Goal: Information Seeking & Learning: Learn about a topic

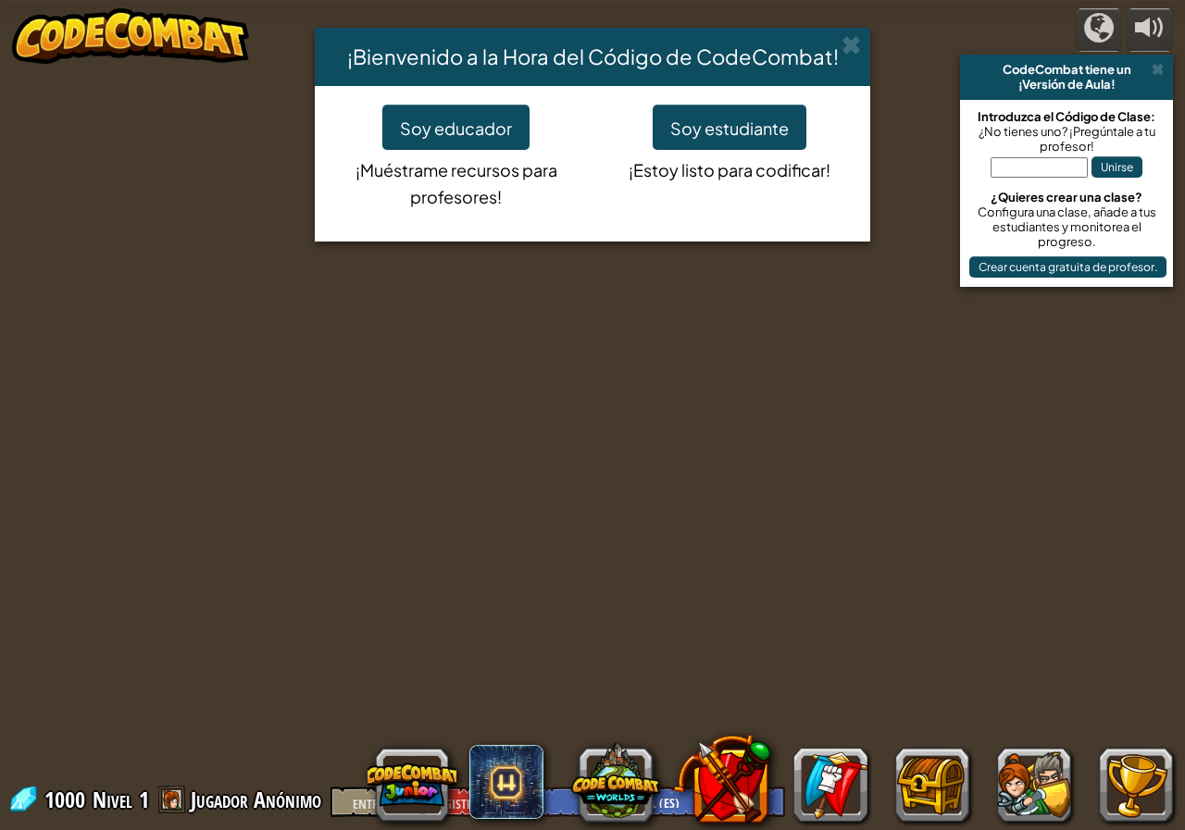
select select "es-ES"
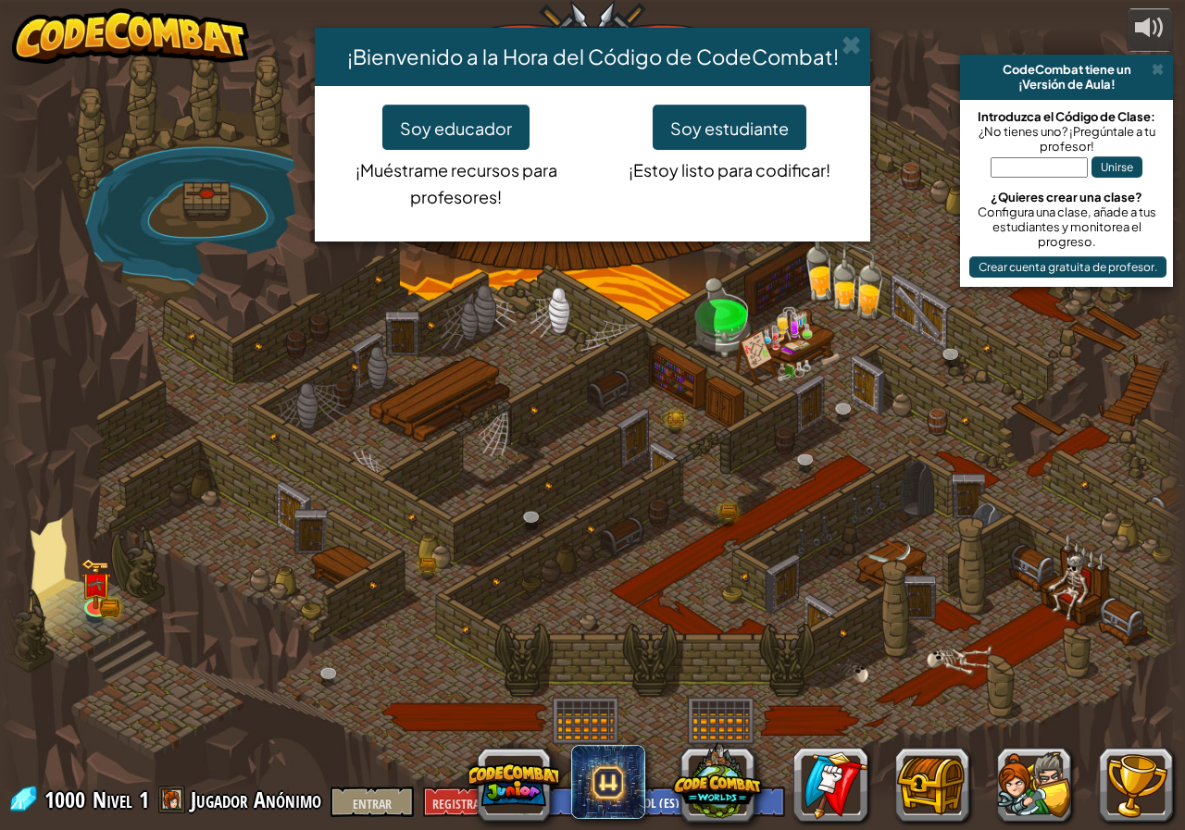
click at [93, 593] on div "¡Bienvenido a la Hora del Código de CodeCombat! Soy educador ¡Muéstrame recurso…" at bounding box center [592, 415] width 1185 height 830
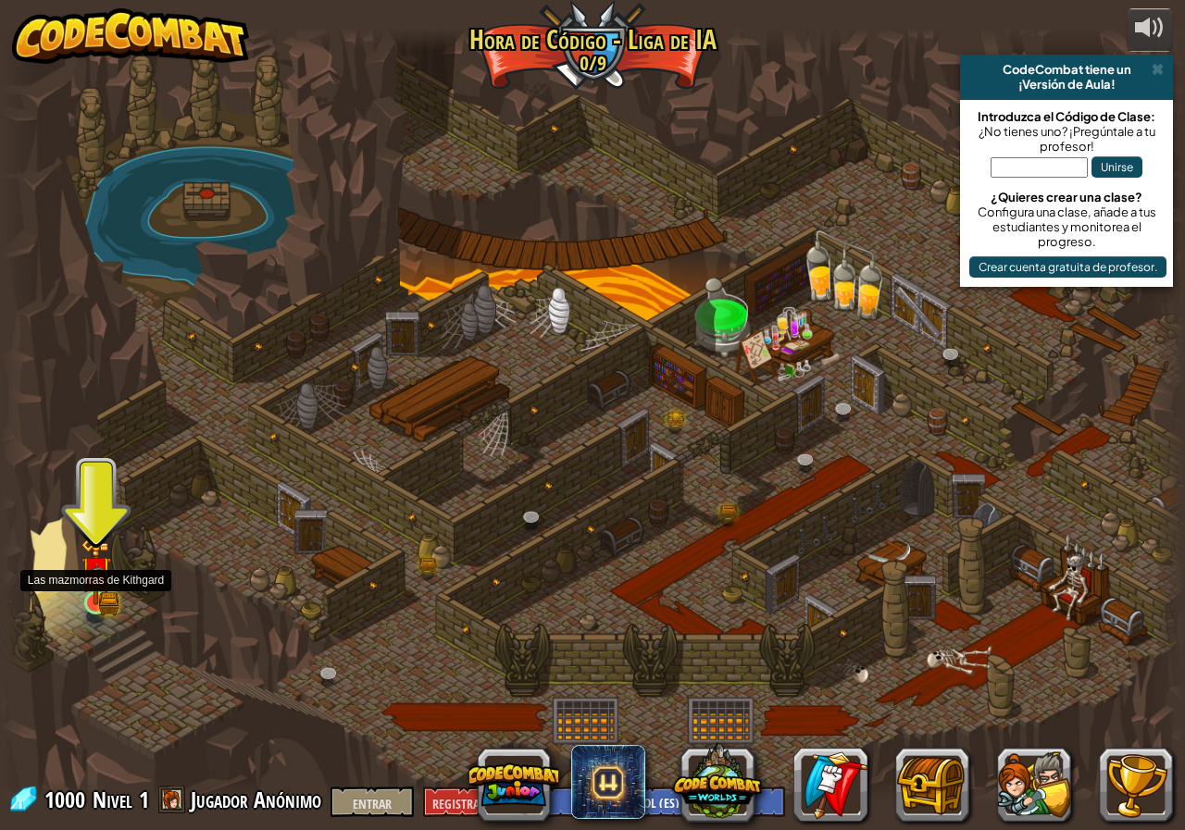
click at [91, 591] on img at bounding box center [96, 572] width 31 height 68
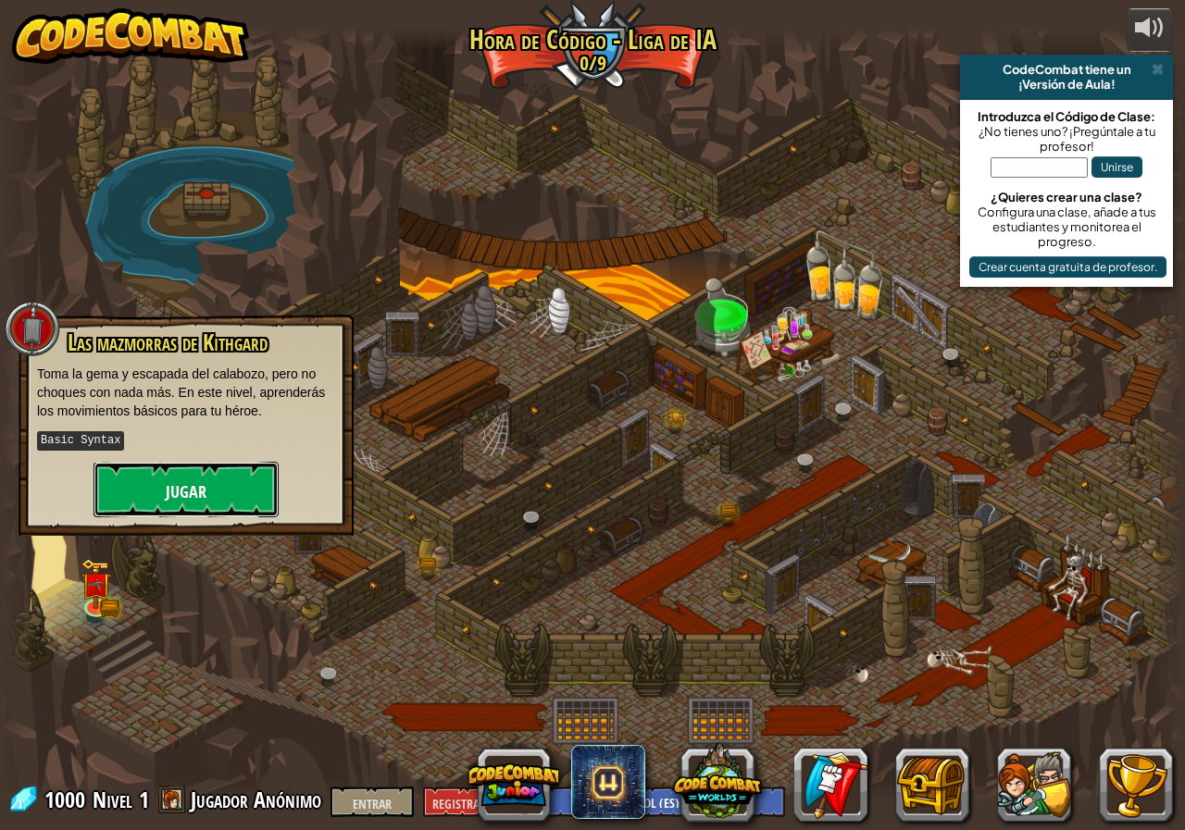
click at [126, 495] on button "Jugar" at bounding box center [185, 490] width 185 height 56
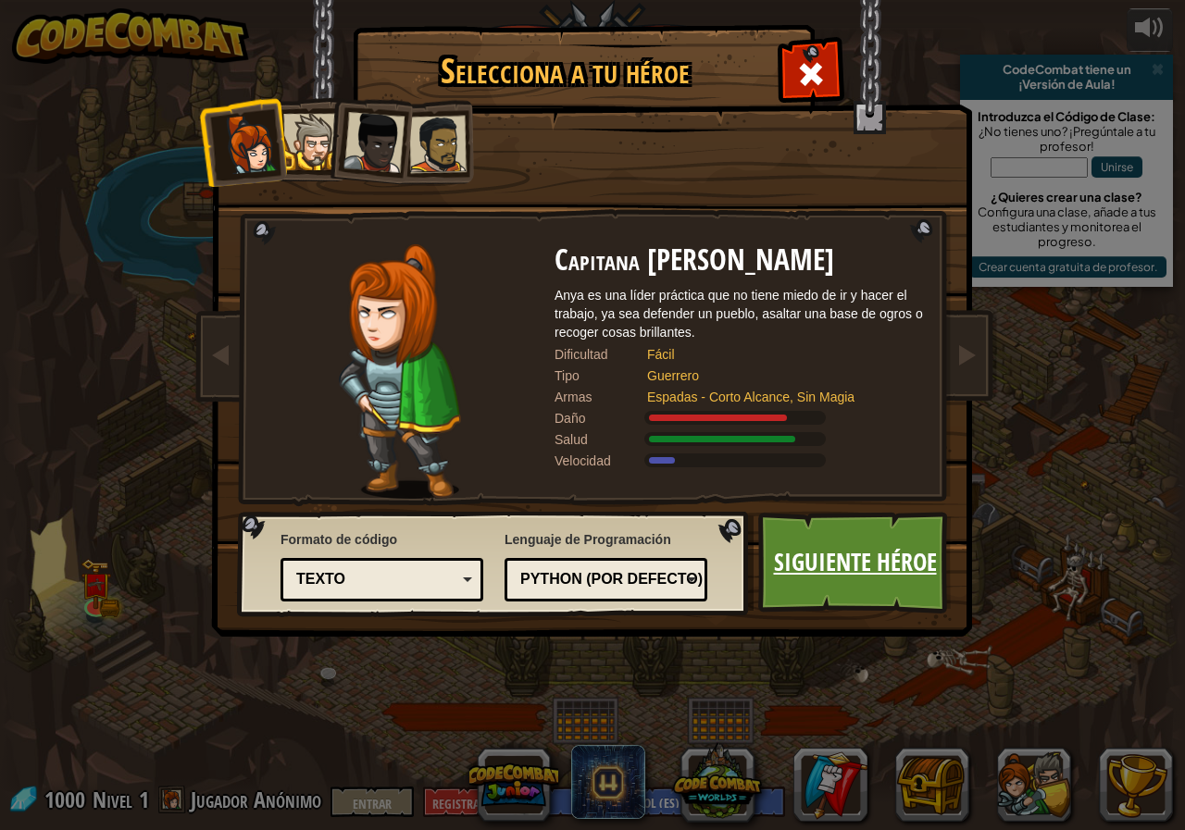
click at [783, 568] on font "Siguiente héroe" at bounding box center [855, 561] width 163 height 33
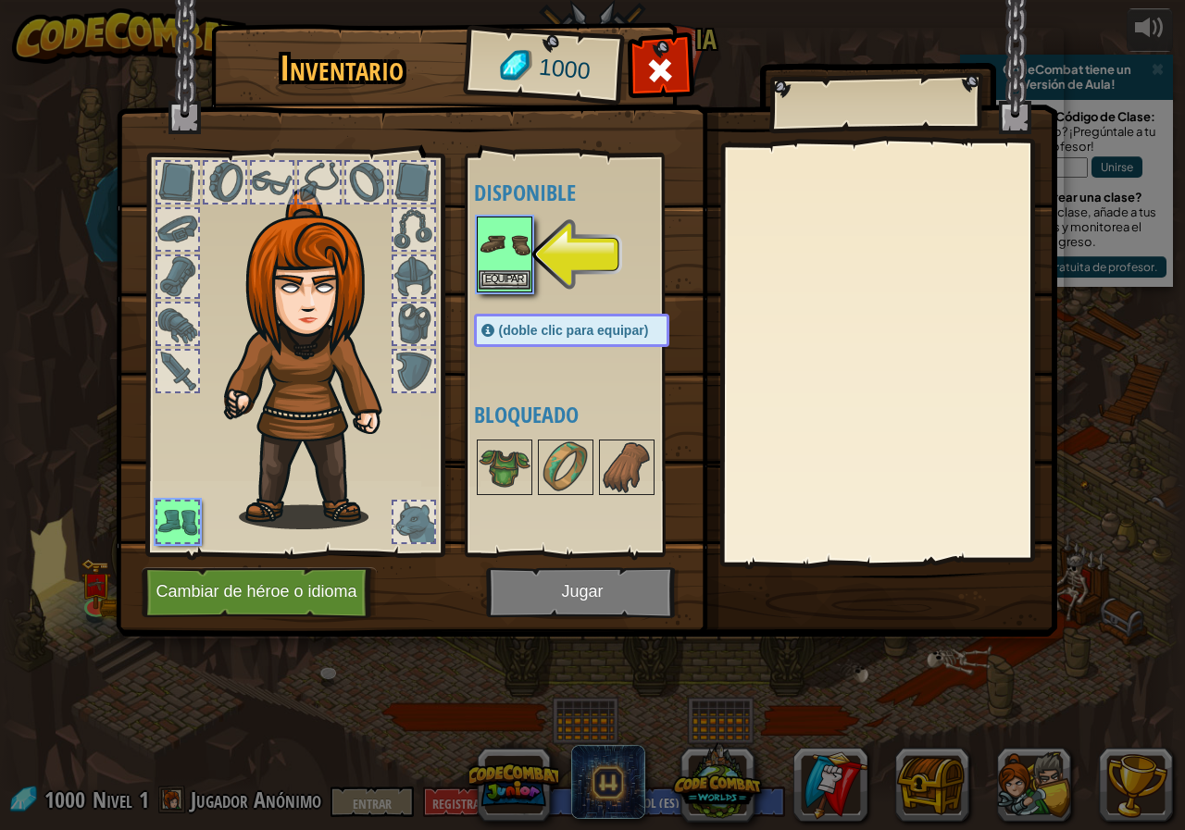
click at [480, 268] on div "Inventario 1000 Disponible Equipar (doble clic para equipar) Bloqueado [GEOGRAP…" at bounding box center [592, 415] width 1185 height 830
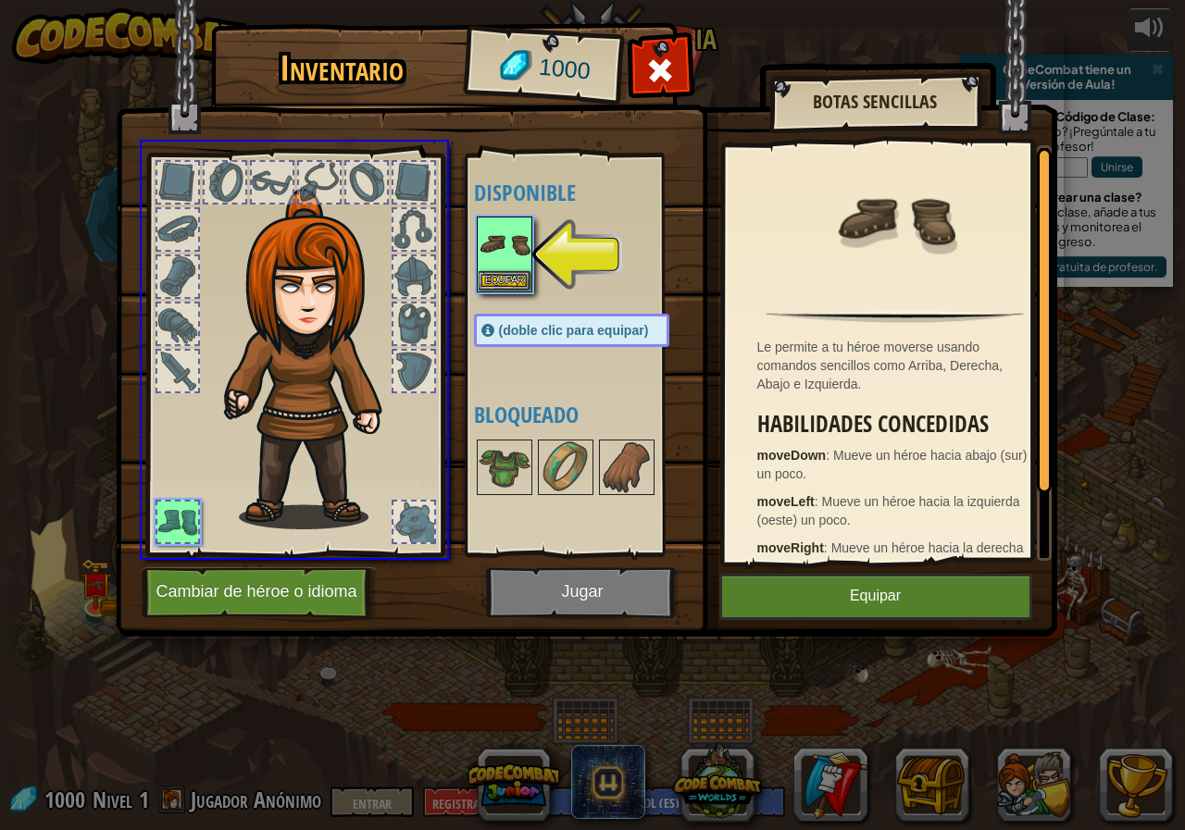
drag, startPoint x: 513, startPoint y: 241, endPoint x: 508, endPoint y: 332, distance: 91.8
click at [508, 332] on div "Inventario 1000 Disponible Equipar (doble clic para equipar) Bloqueado Botas se…" at bounding box center [592, 415] width 1185 height 830
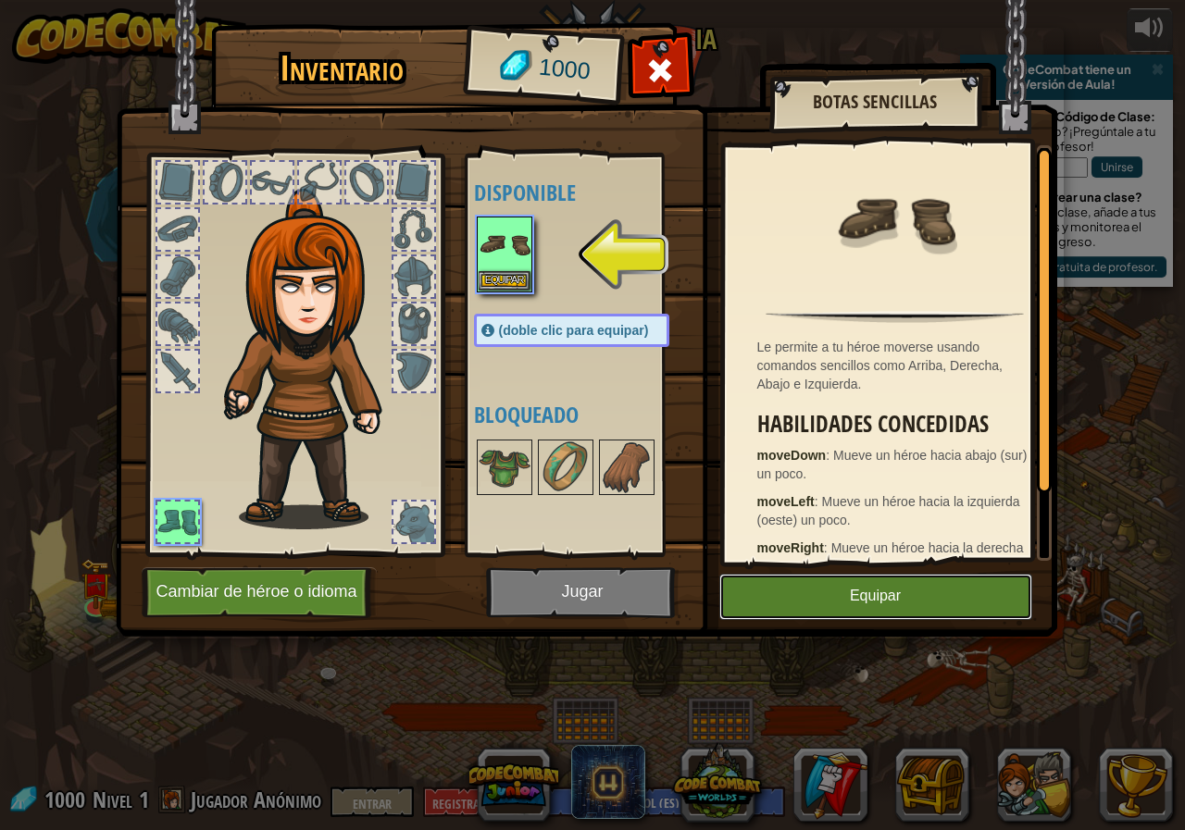
click at [779, 590] on button "Equipar" at bounding box center [875, 597] width 313 height 46
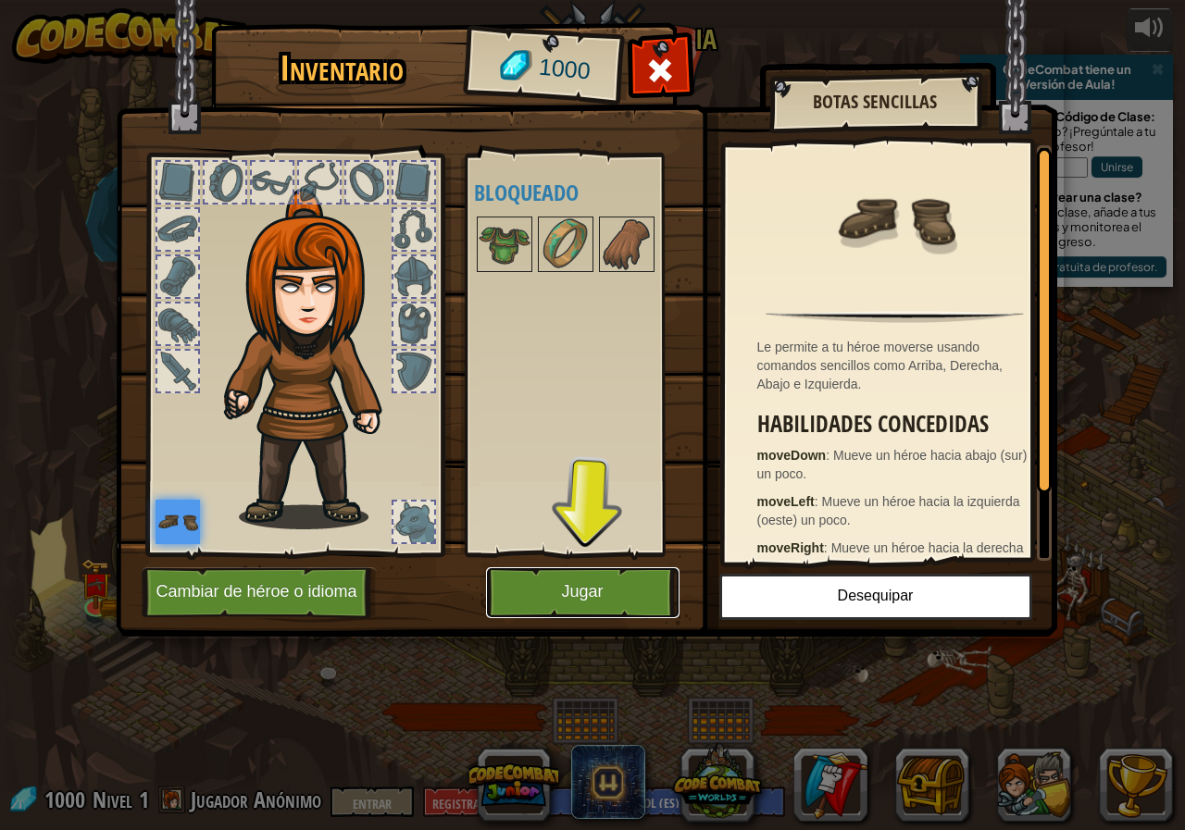
click at [585, 615] on button "Jugar" at bounding box center [582, 592] width 193 height 51
click at [580, 601] on font "Jugar" at bounding box center [582, 592] width 42 height 19
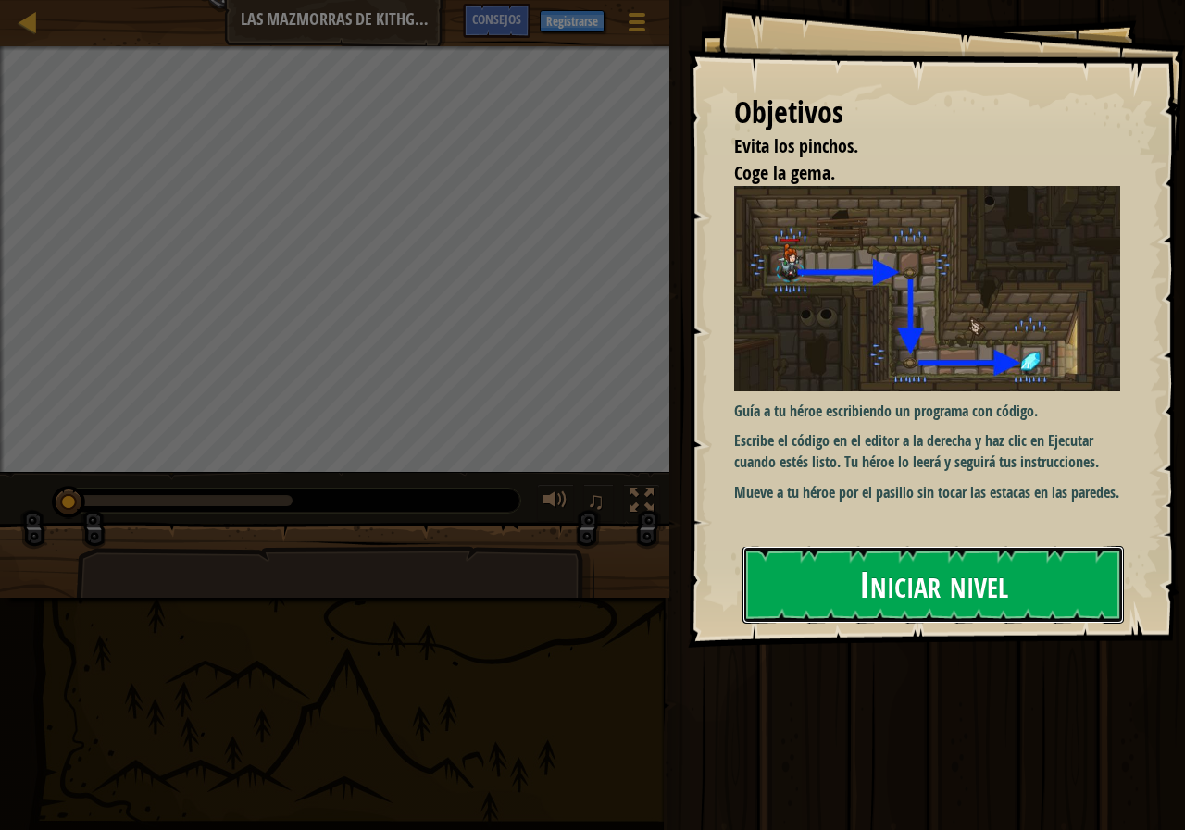
click at [841, 612] on button "Iniciar nivel" at bounding box center [932, 585] width 381 height 78
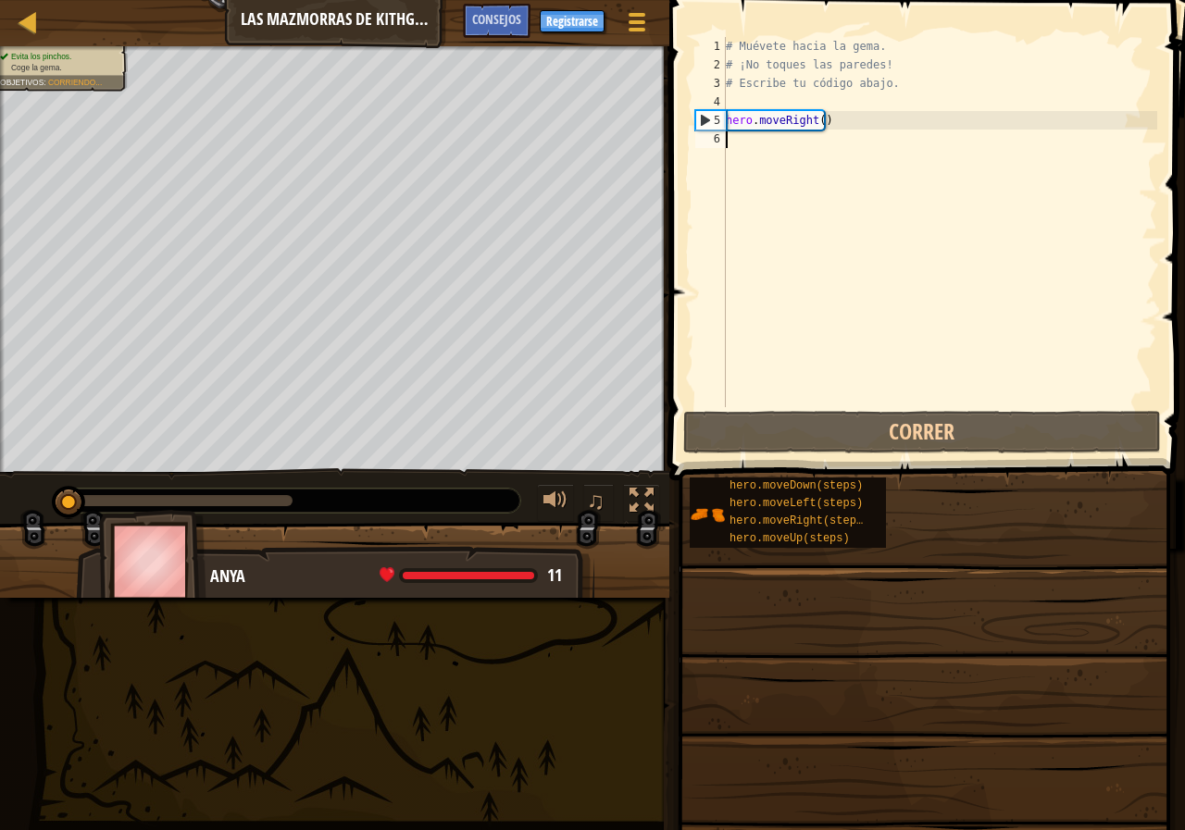
click at [806, 584] on span at bounding box center [924, 732] width 503 height 548
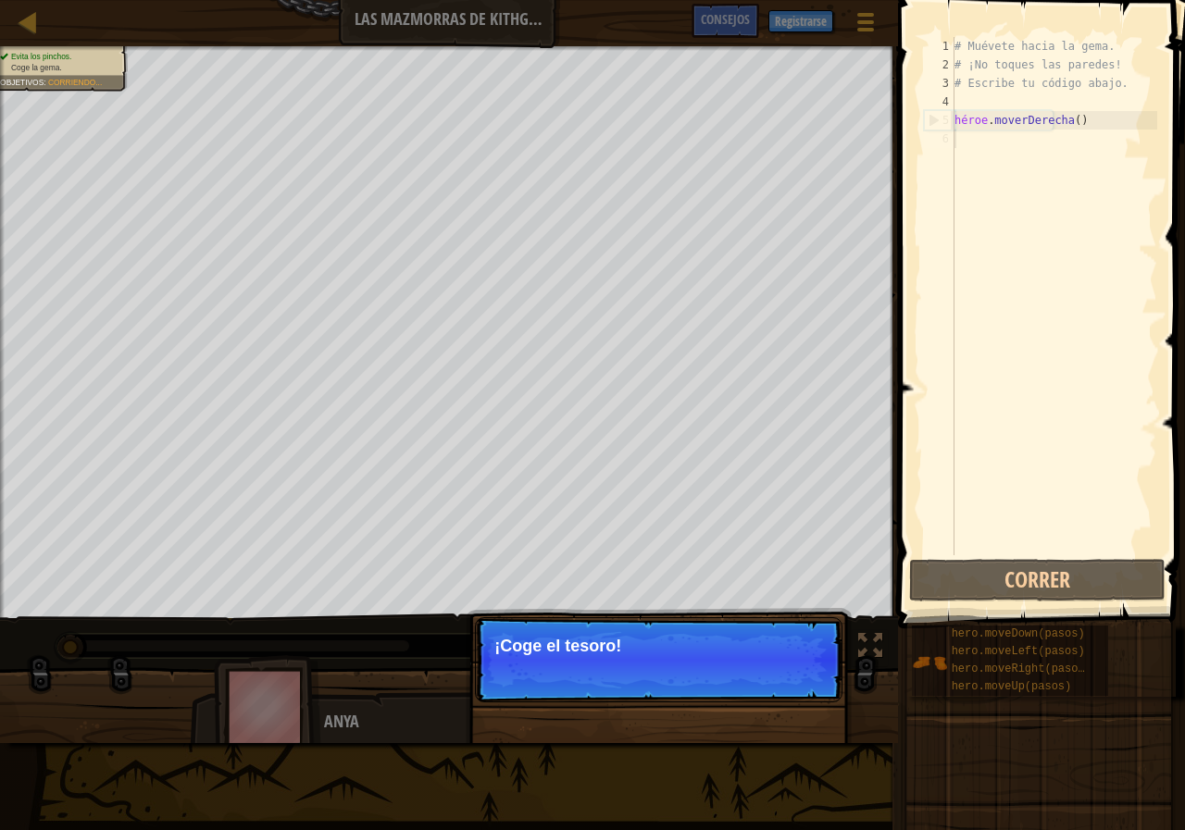
click at [627, 643] on p "¡Coge el tesoro!" at bounding box center [658, 646] width 329 height 19
click at [626, 643] on p "¡Coge el tesoro!" at bounding box center [658, 646] width 329 height 19
click at [766, 666] on font "Continuar" at bounding box center [780, 671] width 56 height 15
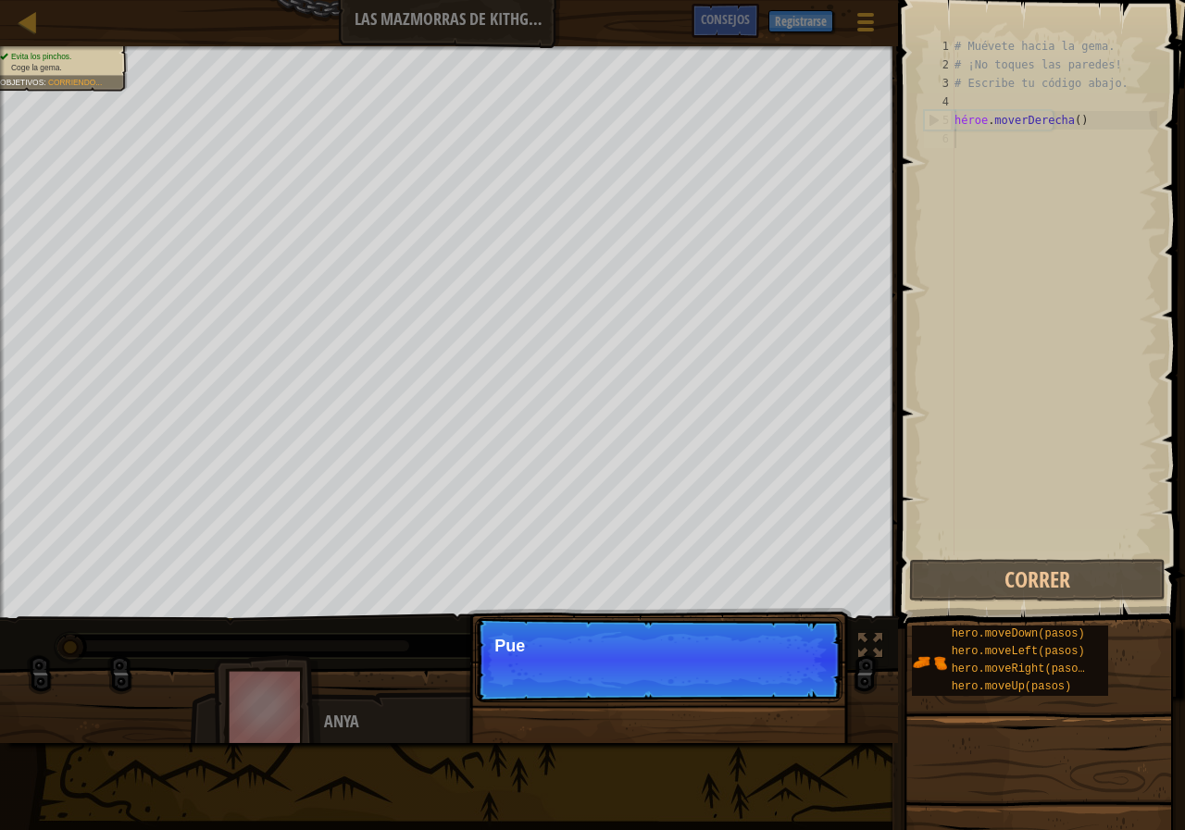
scroll to position [8, 0]
click at [771, 662] on p "Saltar (esc) Continuar Puedes usar esto" at bounding box center [659, 659] width 368 height 85
click at [771, 662] on p "Saltar (esc) Continuar Puedes usar estos métod" at bounding box center [659, 659] width 368 height 85
click at [770, 662] on button "Continuar" at bounding box center [786, 670] width 81 height 26
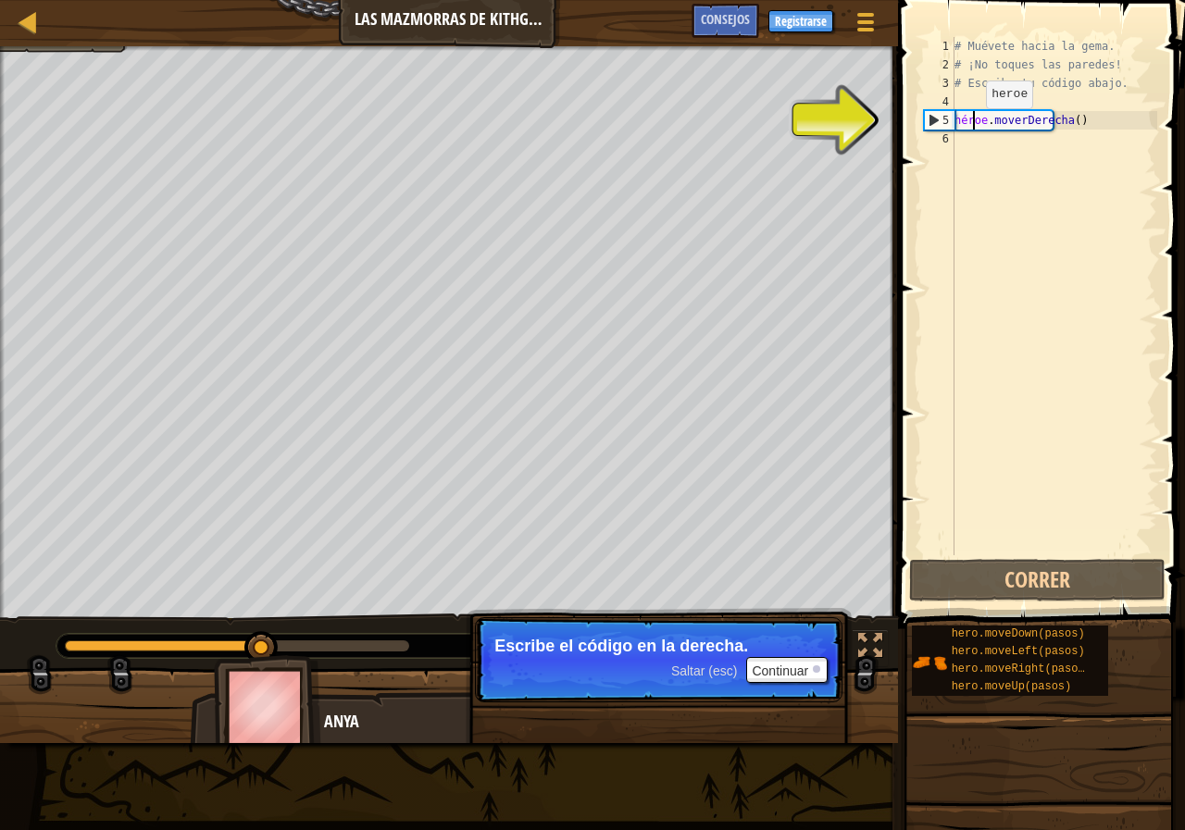
click at [970, 127] on div "# Muévete hacia la gema. # ¡No toques las paredes! # Escribe tu código abajo. h…" at bounding box center [1054, 314] width 206 height 555
type textarea "hero.moveRight()"
click at [964, 131] on div "# Muévete hacia la gema. # ¡No toques las paredes! # Escribe tu código abajo. h…" at bounding box center [1054, 314] width 206 height 555
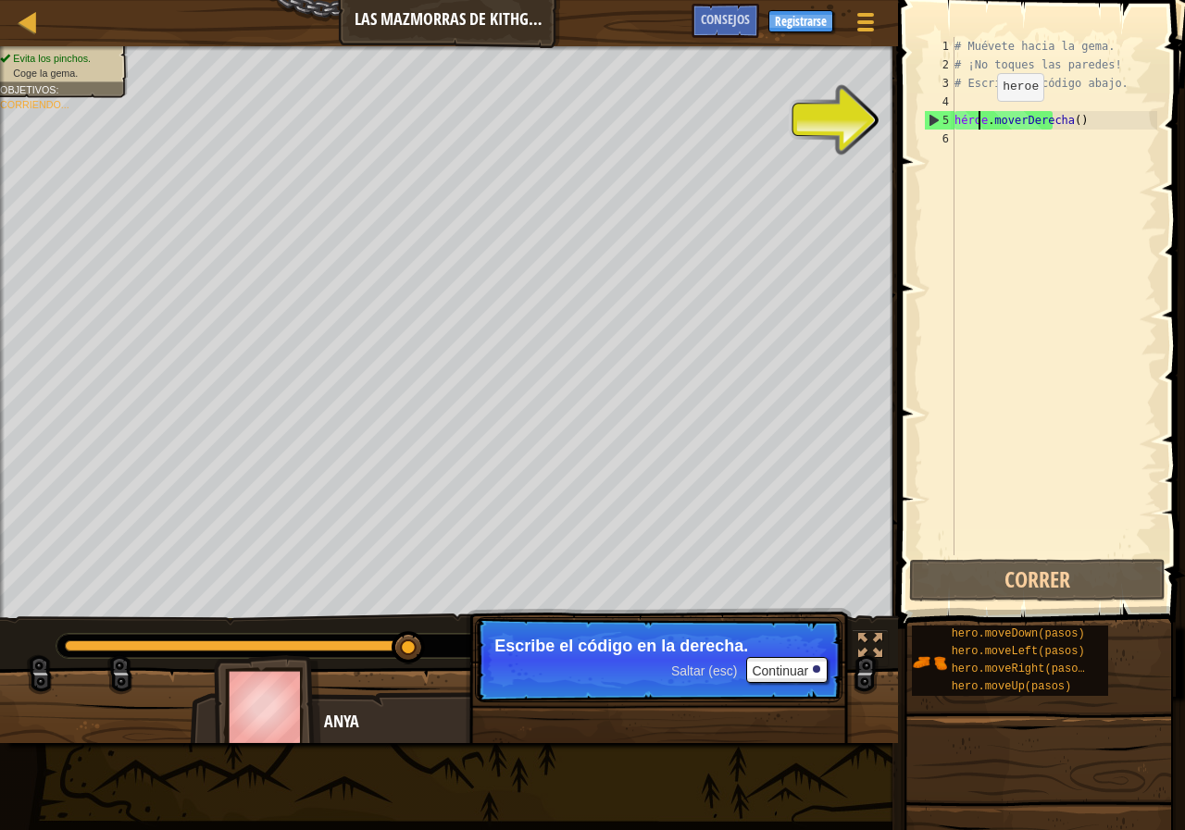
click at [982, 119] on div "# Muévete hacia la gema. # ¡No toques las paredes! # Escribe tu código abajo. h…" at bounding box center [1054, 314] width 206 height 555
type textarea "he.romoveRight()"
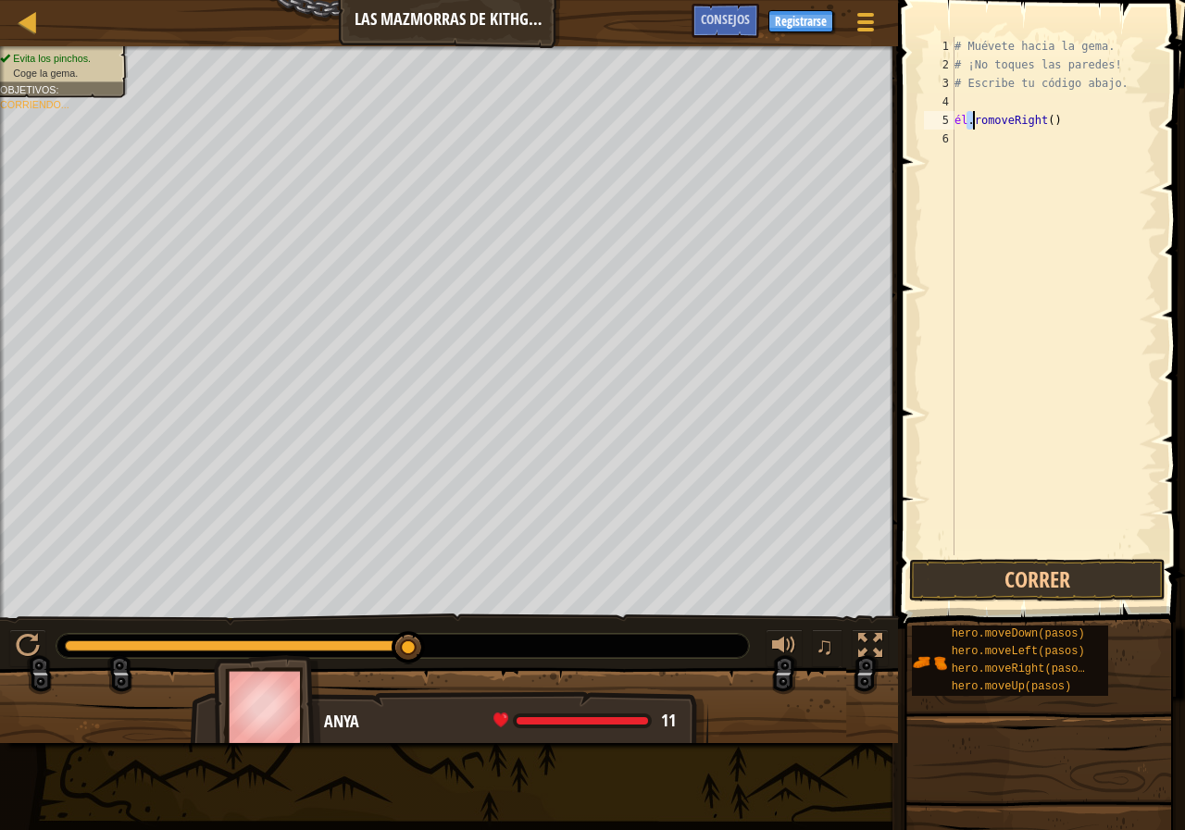
click at [964, 141] on div "# Muévete hacia la gema. # ¡No toques las paredes! # Escribe tu código abajo. é…" at bounding box center [1054, 314] width 206 height 555
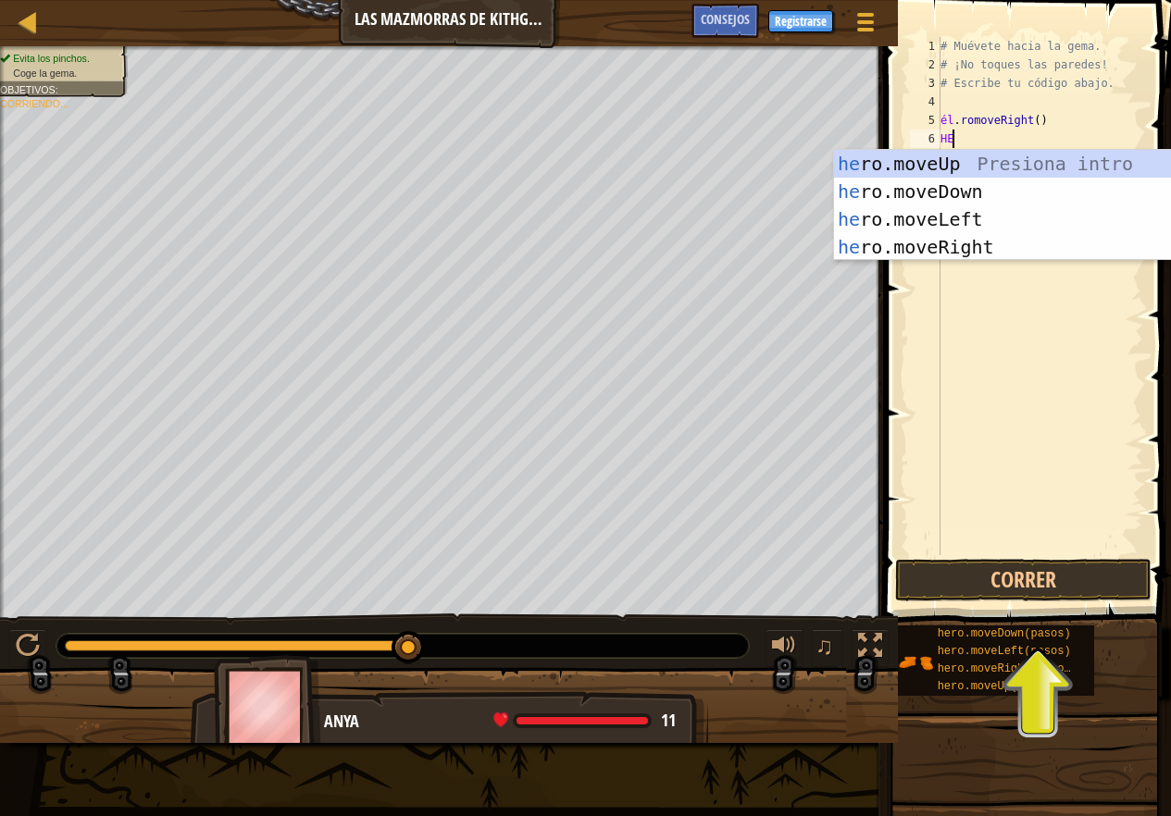
type textarea "H"
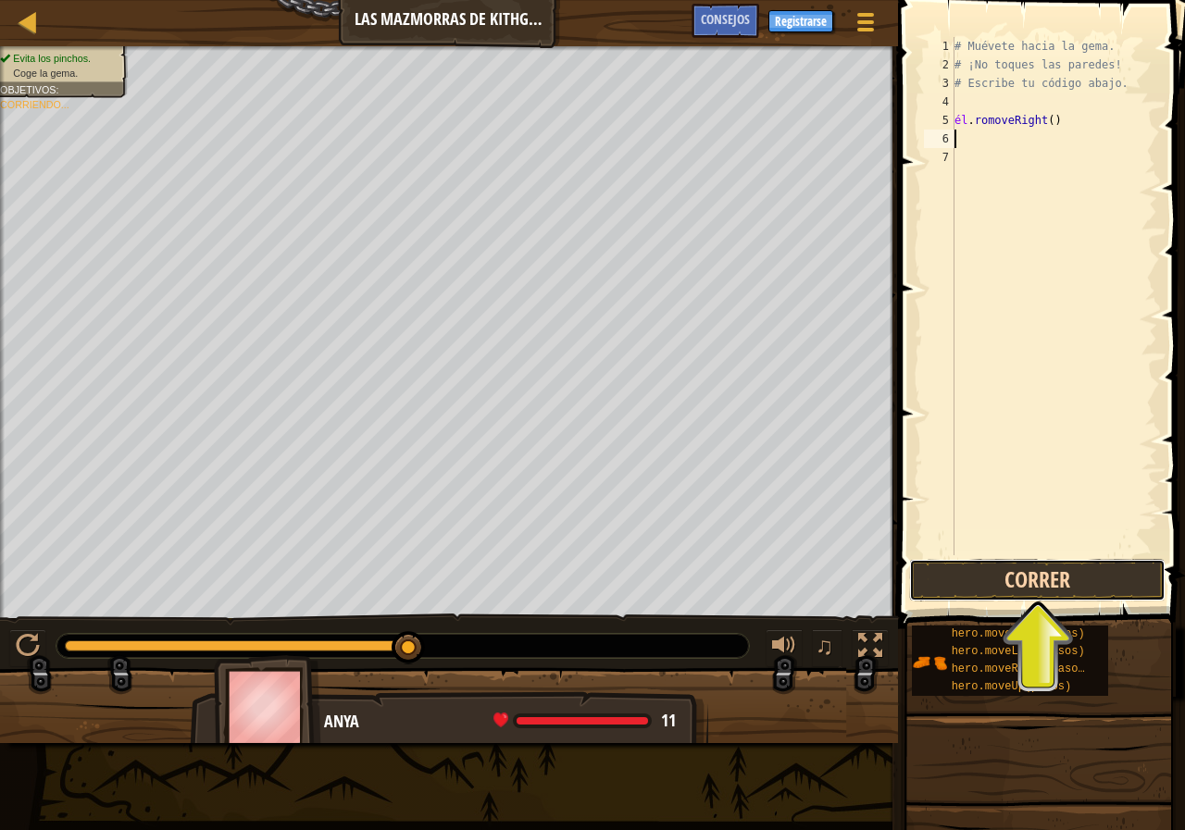
click at [948, 568] on button "Correr" at bounding box center [1037, 580] width 256 height 43
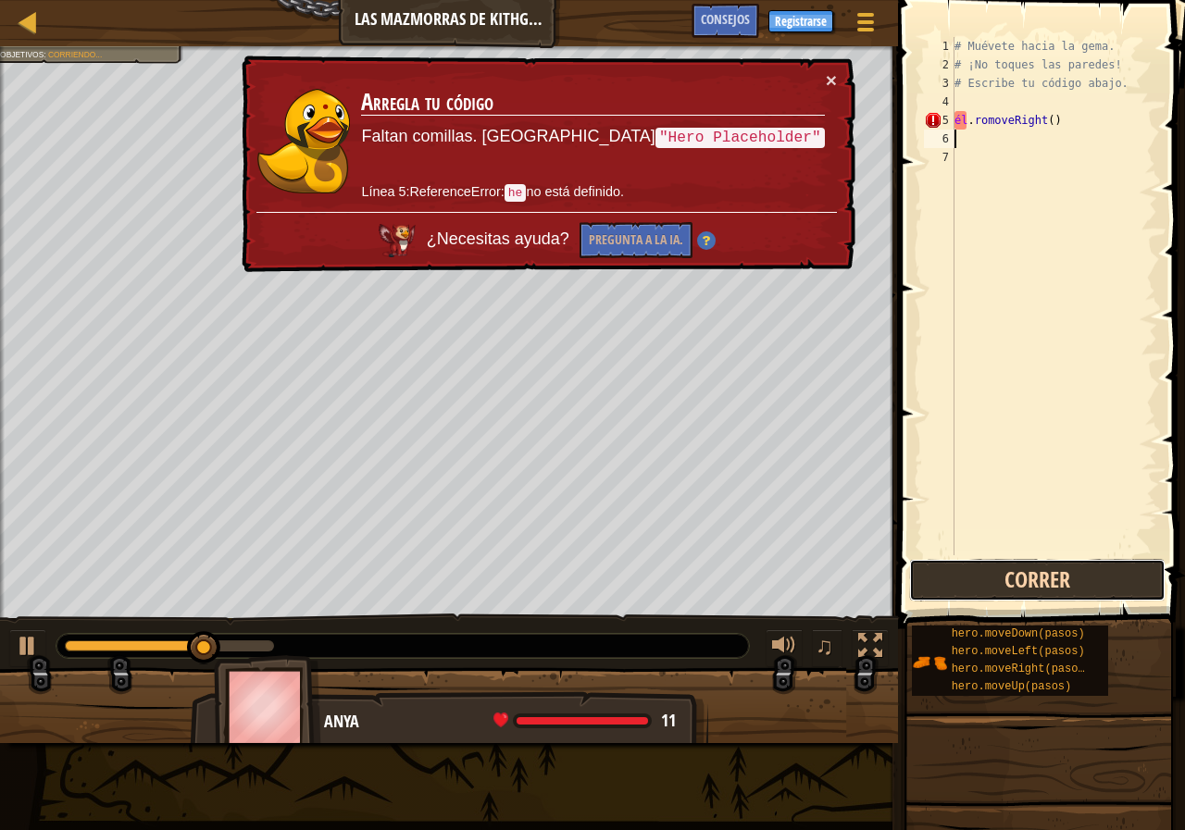
click at [948, 568] on button "Correr" at bounding box center [1037, 580] width 256 height 43
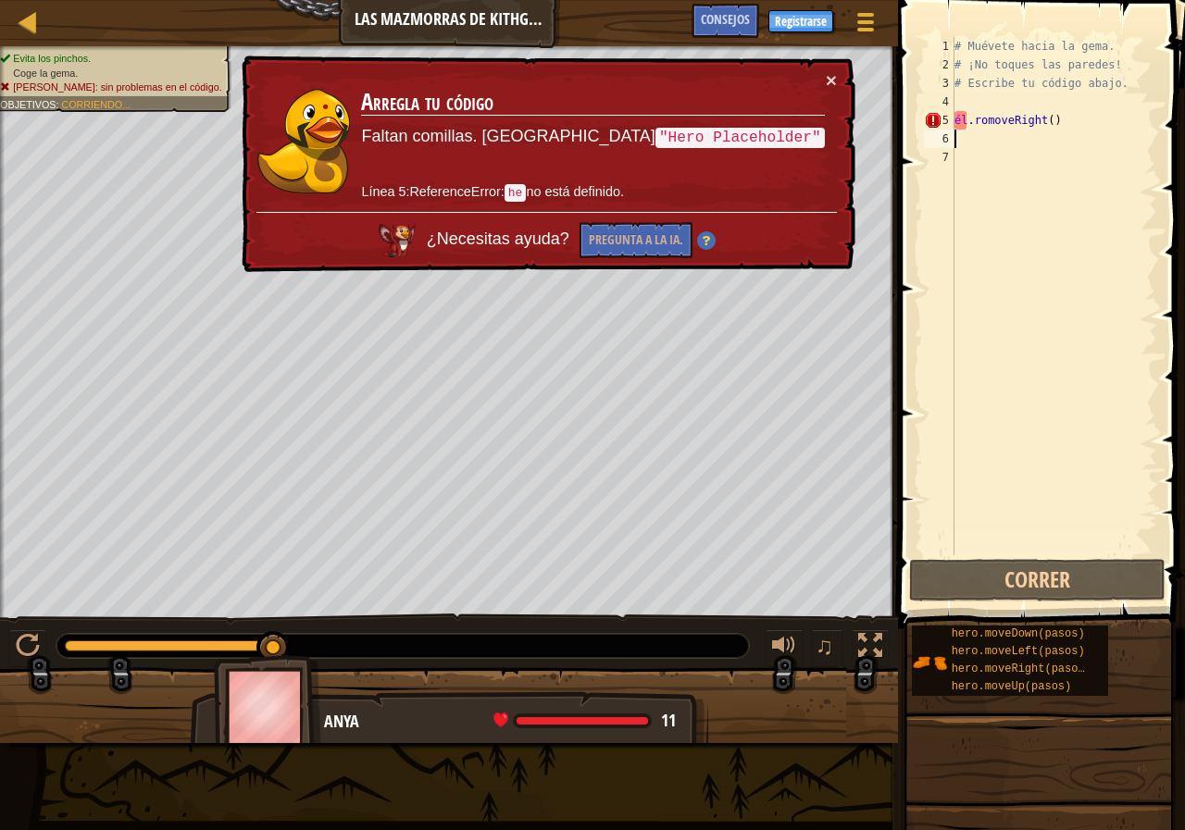
click at [963, 121] on div "# Muévete hacia la gema. # ¡No toques las paredes! # Escribe tu código abajo. é…" at bounding box center [1054, 314] width 206 height 555
click at [966, 126] on div "# Muévete hacia la gema. # ¡No toques las paredes! # Escribe tu código abajo. é…" at bounding box center [1054, 314] width 206 height 555
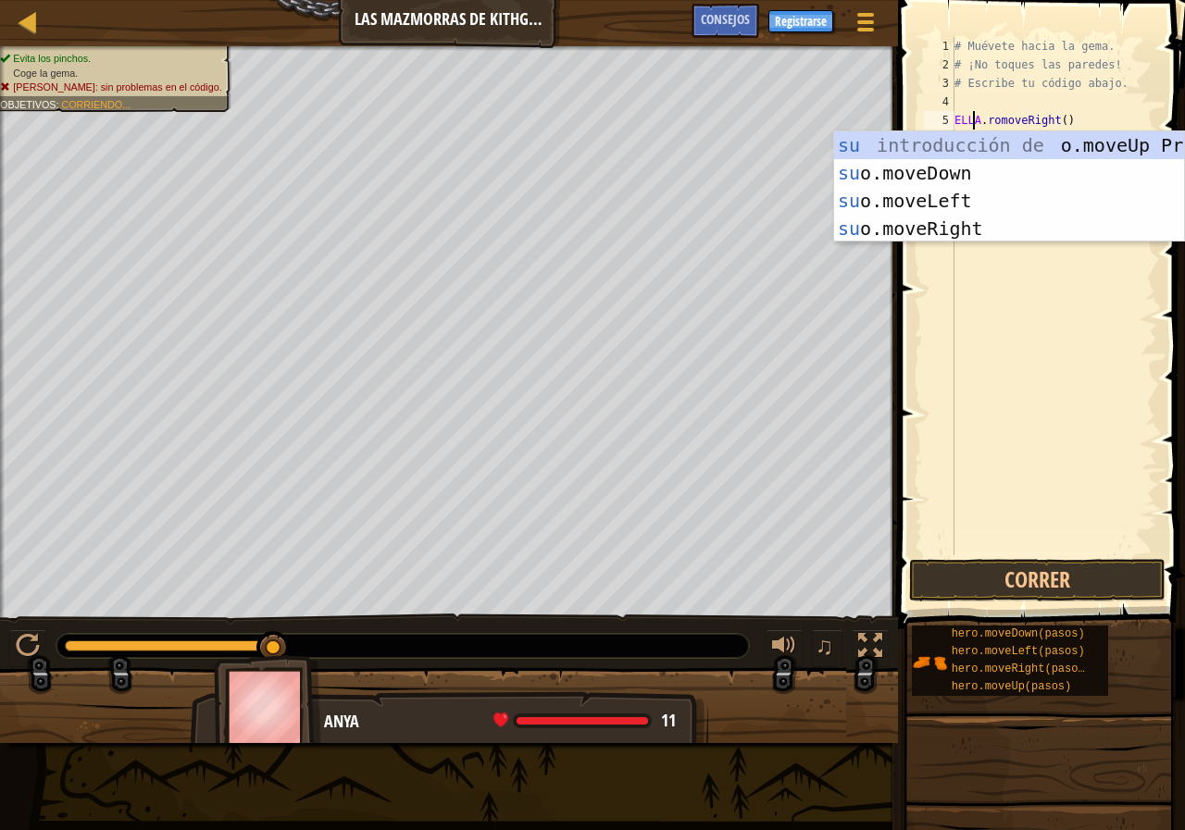
scroll to position [8, 3]
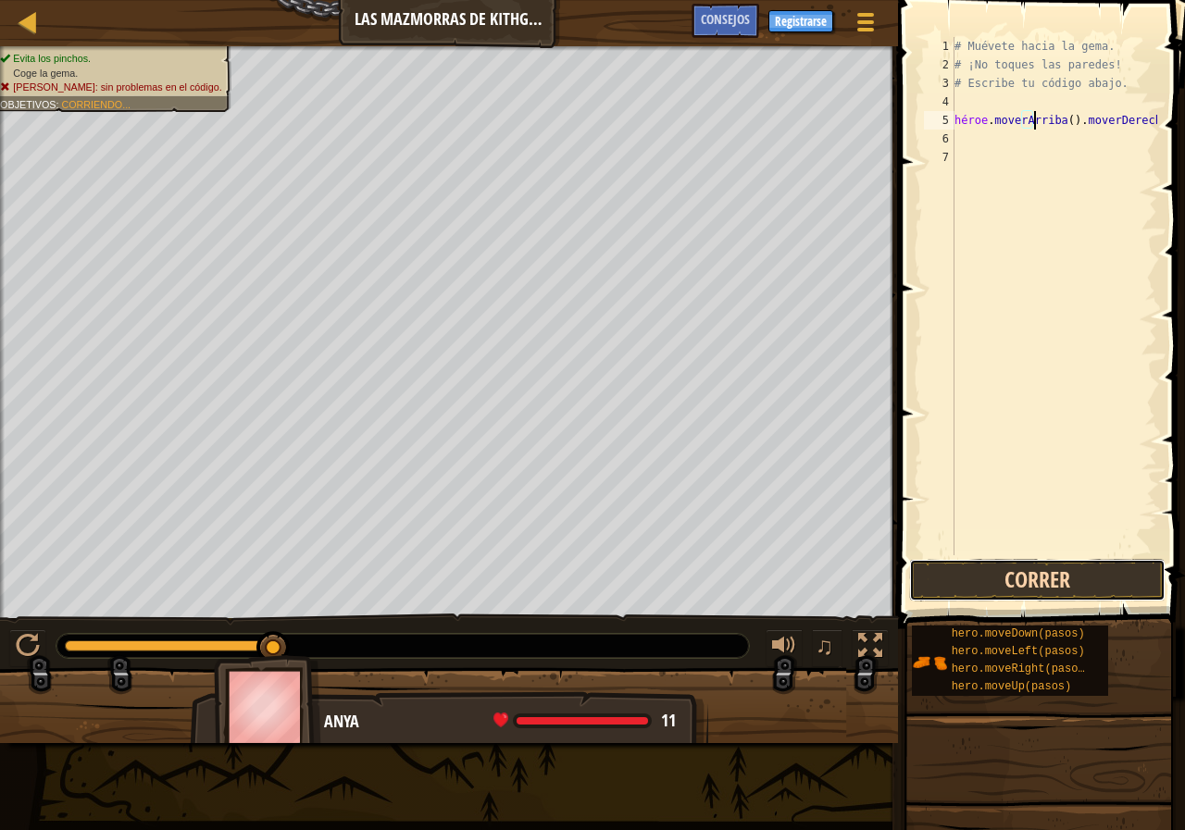
click at [968, 580] on button "Correr" at bounding box center [1037, 580] width 256 height 43
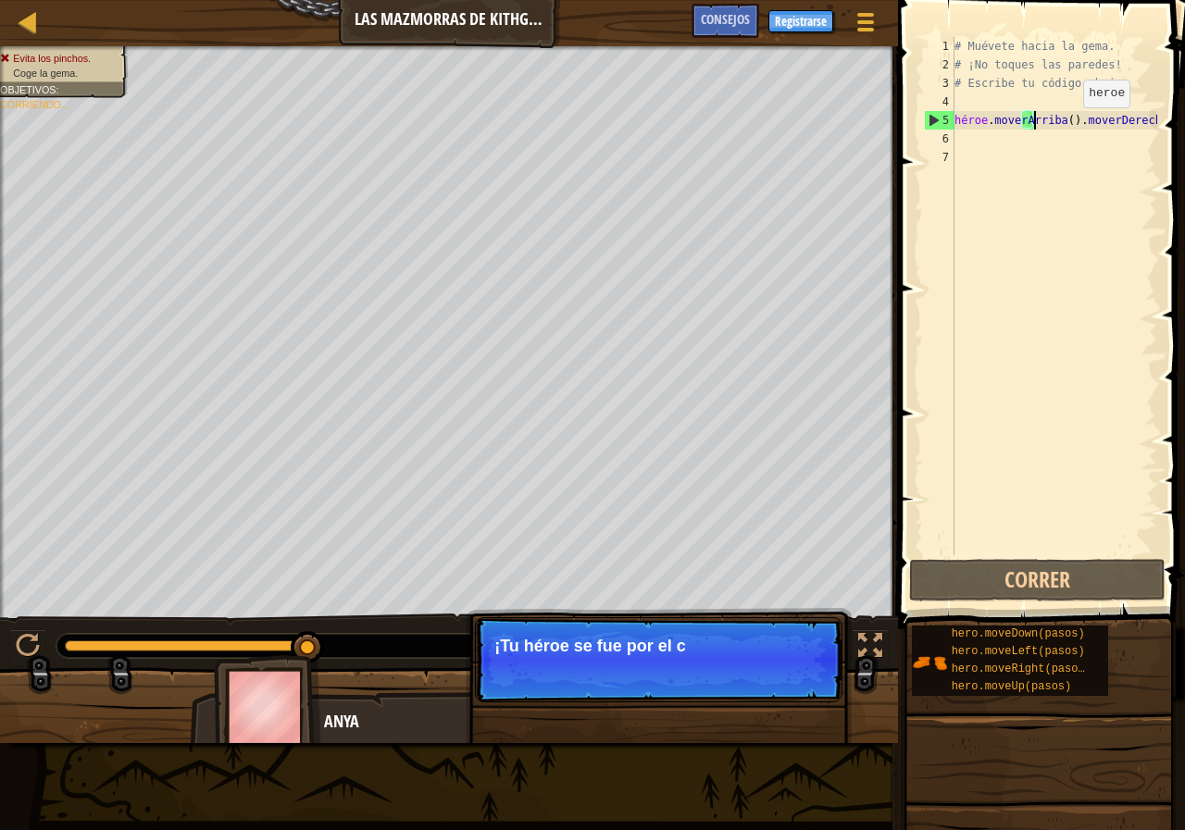
click at [1067, 126] on div "# Muévete hacia la gema. # ¡No toques las paredes! # Escribe tu código abajo. h…" at bounding box center [1054, 314] width 206 height 555
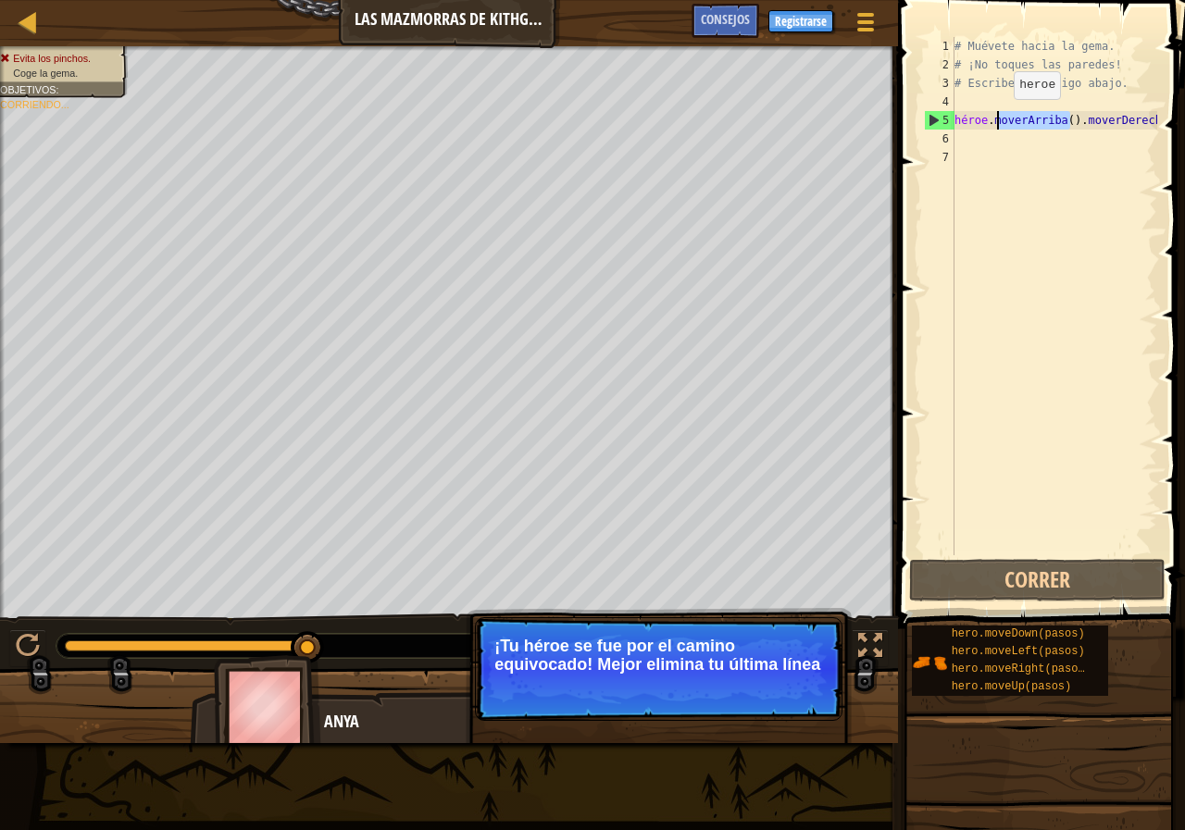
drag, startPoint x: 1070, startPoint y: 126, endPoint x: 998, endPoint y: 118, distance: 72.7
click at [998, 118] on div "# Muévete hacia la gema. # ¡No toques las paredes! # Escribe tu código abajo. h…" at bounding box center [1054, 314] width 206 height 555
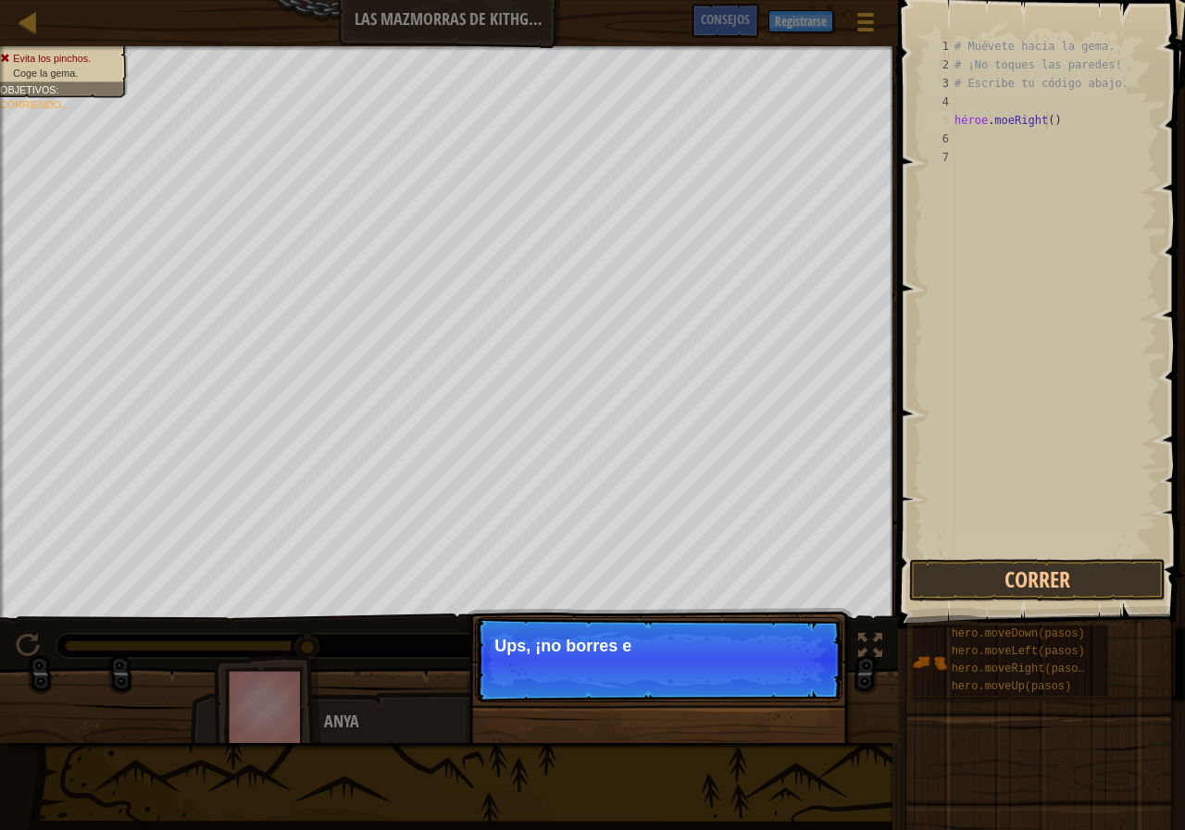
click at [1052, 127] on div "# Muévete hacia la gema. # ¡No toques las paredes! # Escribe tu código abajo. h…" at bounding box center [1054, 314] width 206 height 555
click at [1046, 125] on div "# Muévete hacia la gema. # ¡No toques las paredes! # Escribe tu código abajo. h…" at bounding box center [1054, 314] width 206 height 555
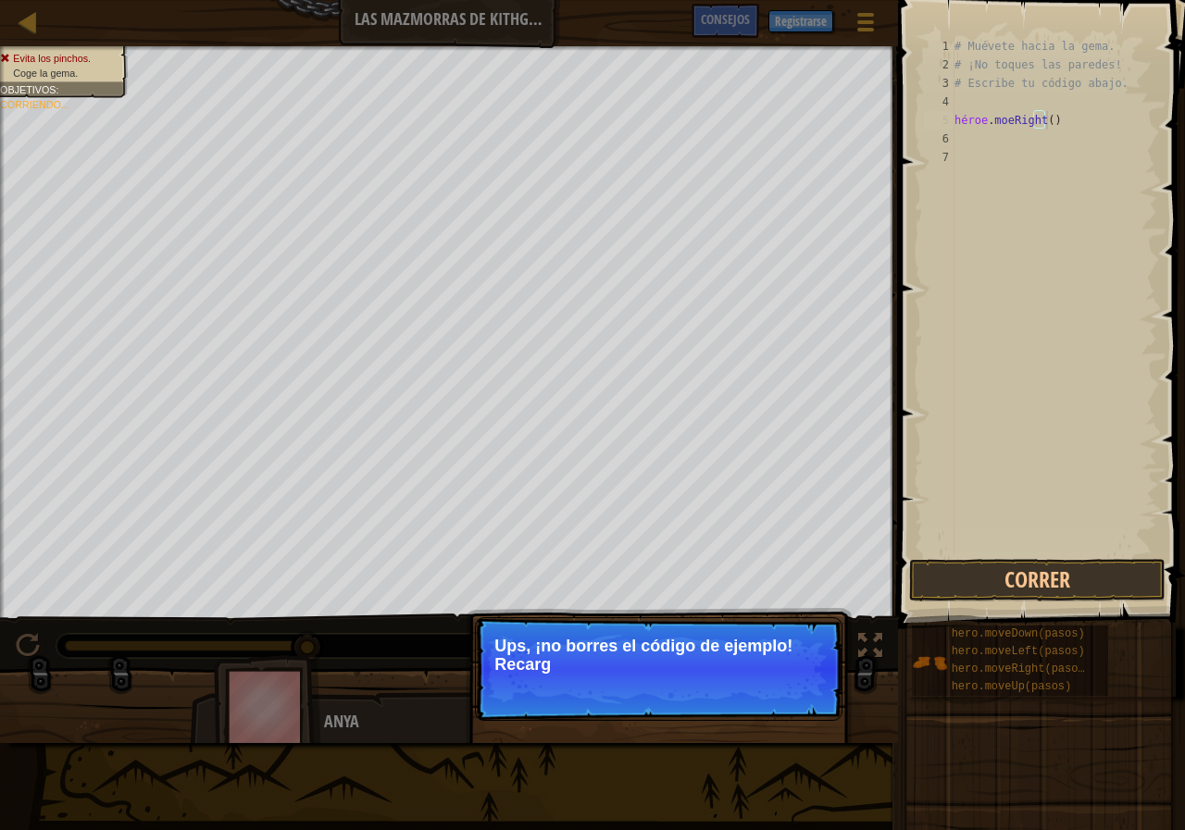
click at [1046, 125] on div "# Muévete hacia la gema. # ¡No toques las paredes! # Escribe tu código abajo. h…" at bounding box center [1054, 314] width 206 height 555
type textarea "hero.moeRight()"
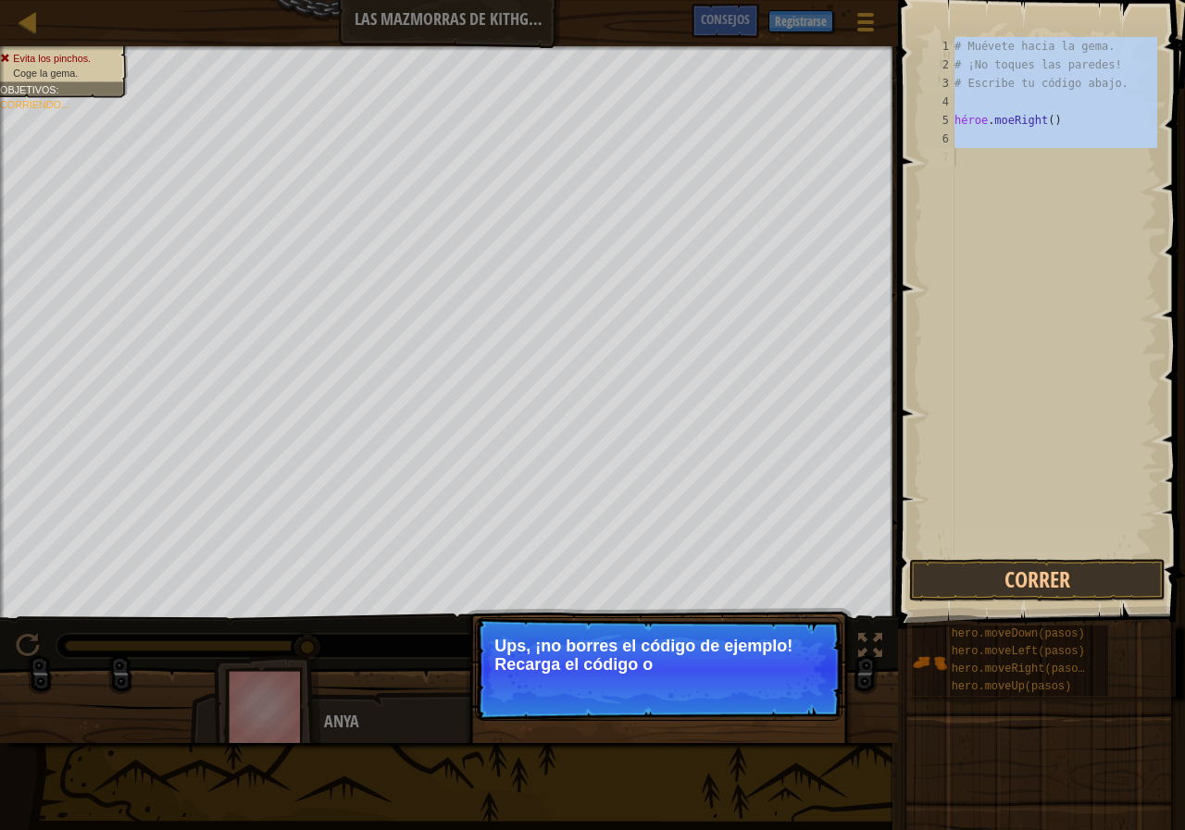
click at [1046, 125] on div "# Muévete hacia la gema. # ¡No toques las paredes! # Escribe tu código abajo. h…" at bounding box center [1054, 314] width 206 height 555
type textarea "hero.moeRight()"
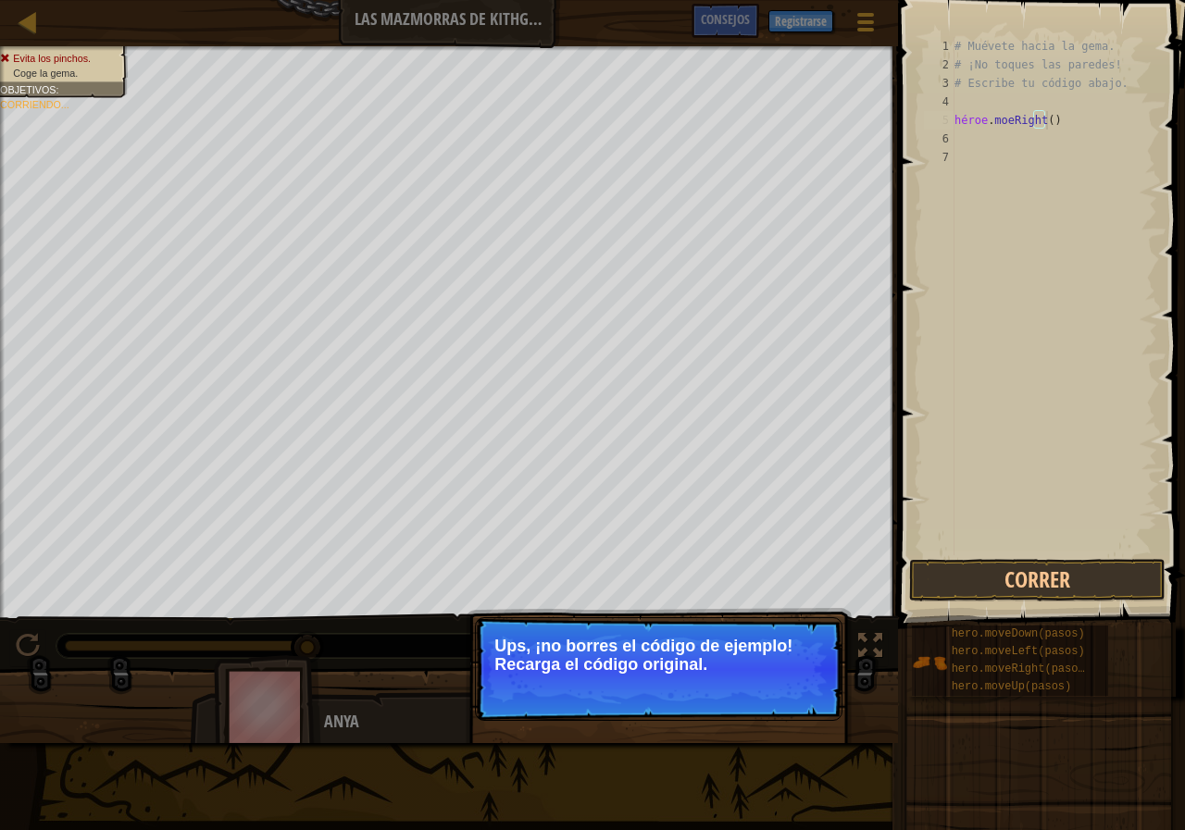
click at [1041, 126] on div "# Muévete hacia la gema. # ¡No toques las paredes! # Escribe tu código abajo. h…" at bounding box center [1054, 314] width 206 height 555
click at [1046, 122] on div "# Muévete hacia la gema. # ¡No toques las paredes! # Escribe tu código abajo. h…" at bounding box center [1054, 296] width 206 height 518
drag, startPoint x: 1046, startPoint y: 122, endPoint x: 1027, endPoint y: 122, distance: 19.4
click at [1027, 122] on div "# Muévete hacia la gema. # ¡No toques las paredes! # Escribe tu código abajo. h…" at bounding box center [1054, 314] width 206 height 555
click at [1040, 119] on div "# Muévete hacia la gema. # ¡No toques las paredes! # Escribe tu código abajo. h…" at bounding box center [1054, 296] width 206 height 518
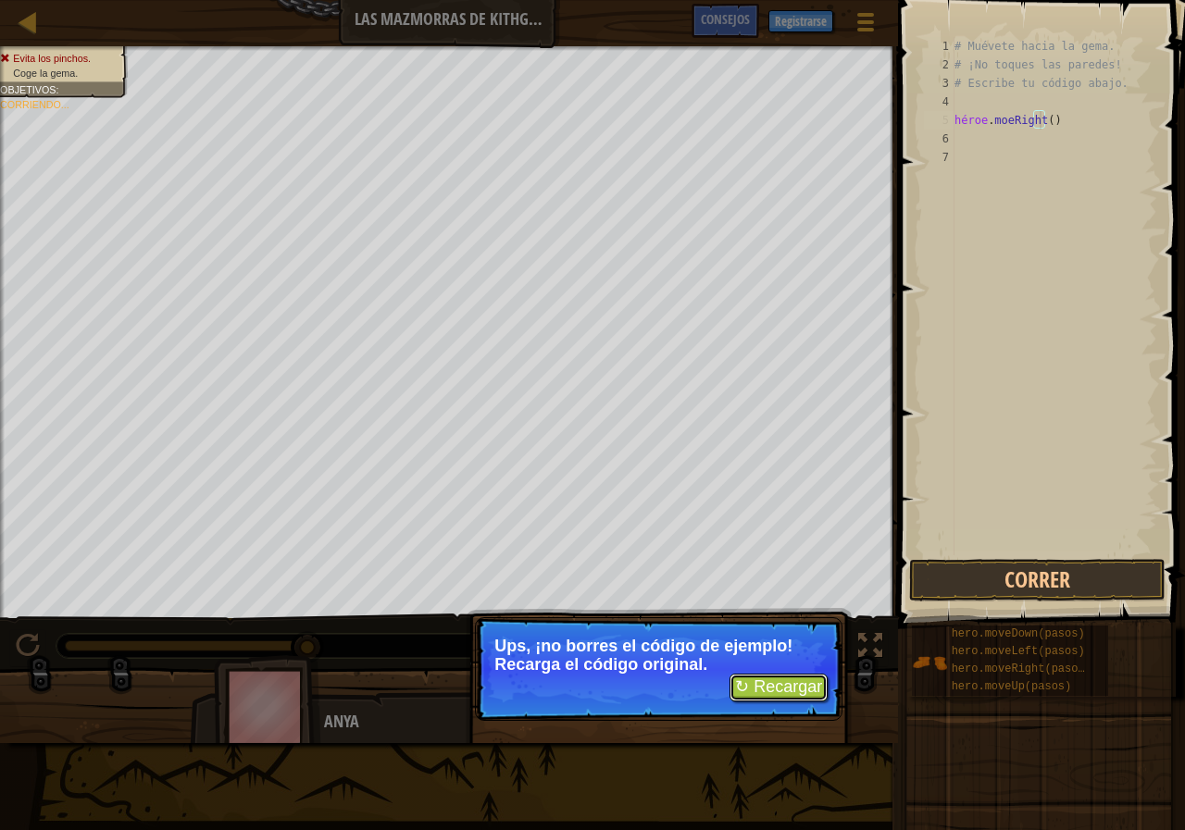
click at [749, 686] on font "↻ Recargar" at bounding box center [778, 687] width 87 height 19
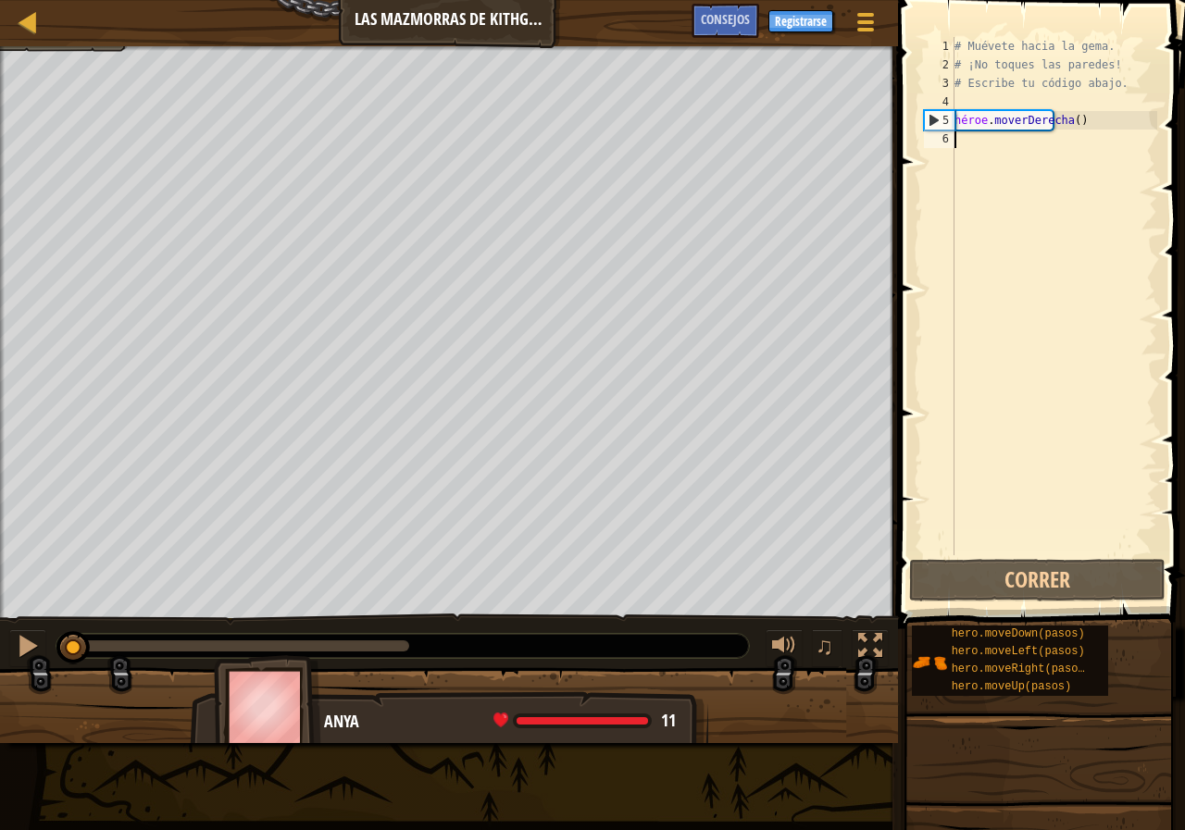
click at [1037, 172] on div "# Muévete hacia la gema. # ¡No toques las paredes! # Escribe tu código abajo. h…" at bounding box center [1054, 314] width 206 height 555
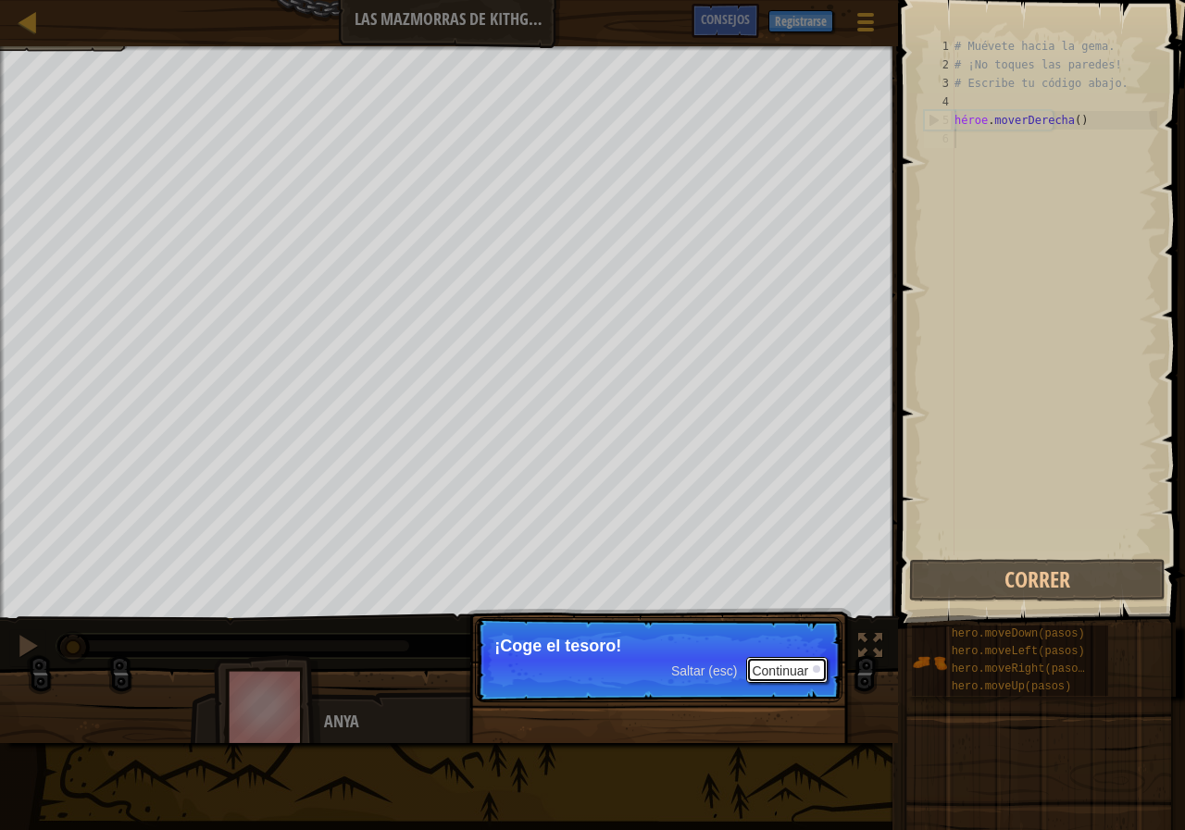
click at [793, 660] on button "Continuar" at bounding box center [786, 670] width 81 height 26
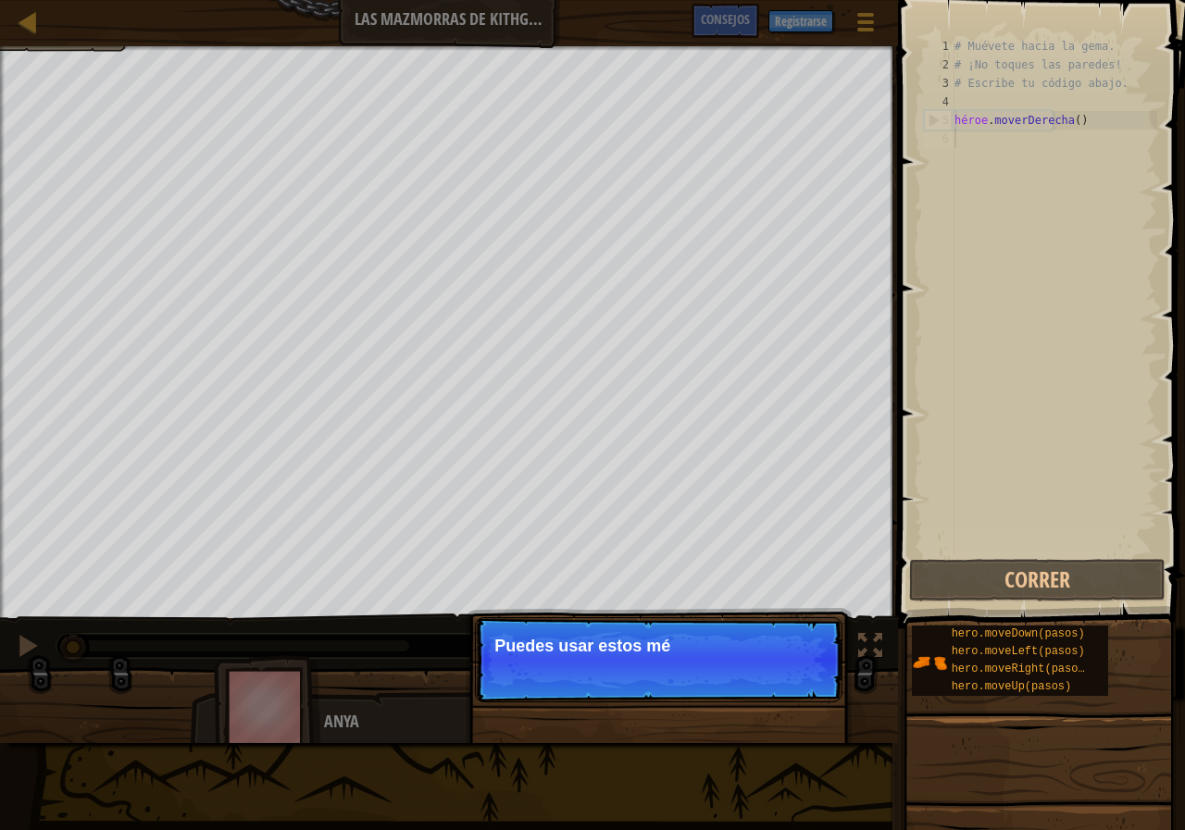
click at [793, 665] on p "Saltar (esc) Continuar Puedes usar estos mé" at bounding box center [659, 659] width 368 height 85
click at [937, 643] on div "hero.moveDown(pasos) hero.moveLeft(pasos) hero.moveRight(pasos) hero.moveUp(pas…" at bounding box center [1010, 661] width 196 height 70
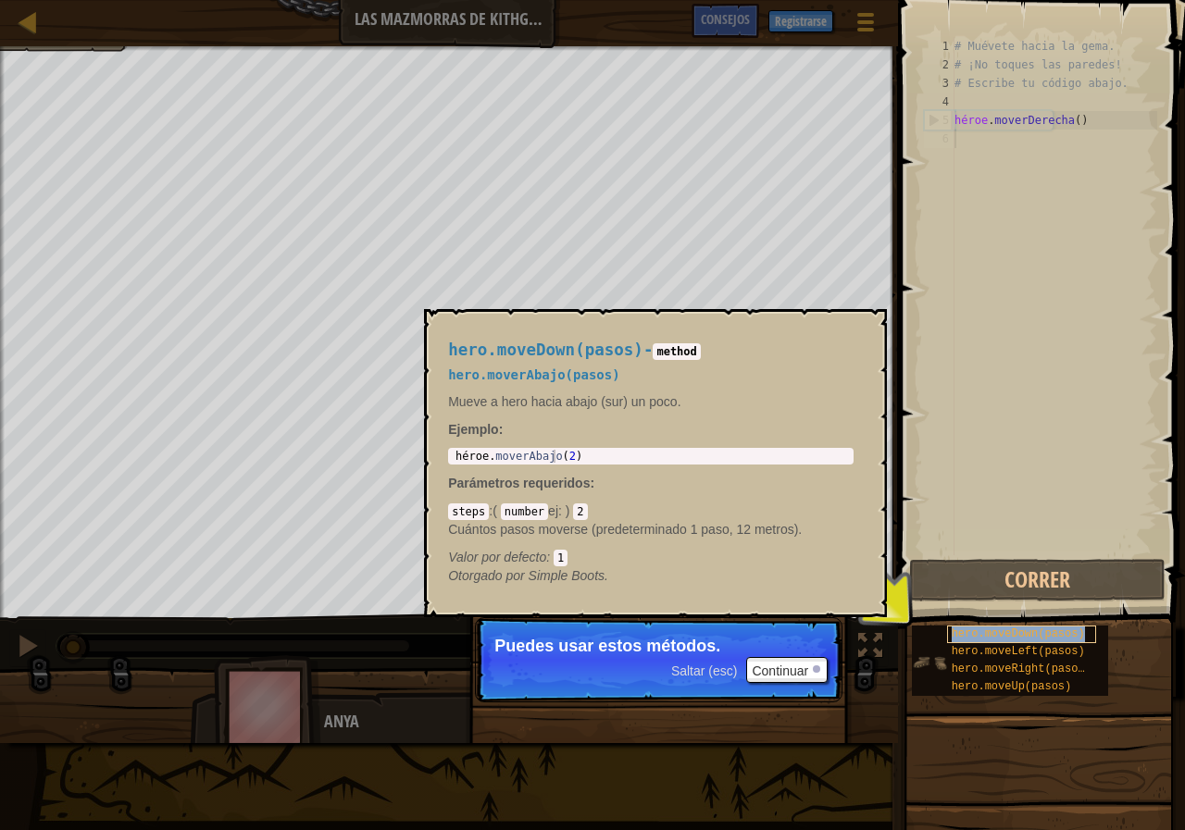
click at [971, 630] on font "hero.moveDown(pasos)" at bounding box center [1018, 634] width 133 height 13
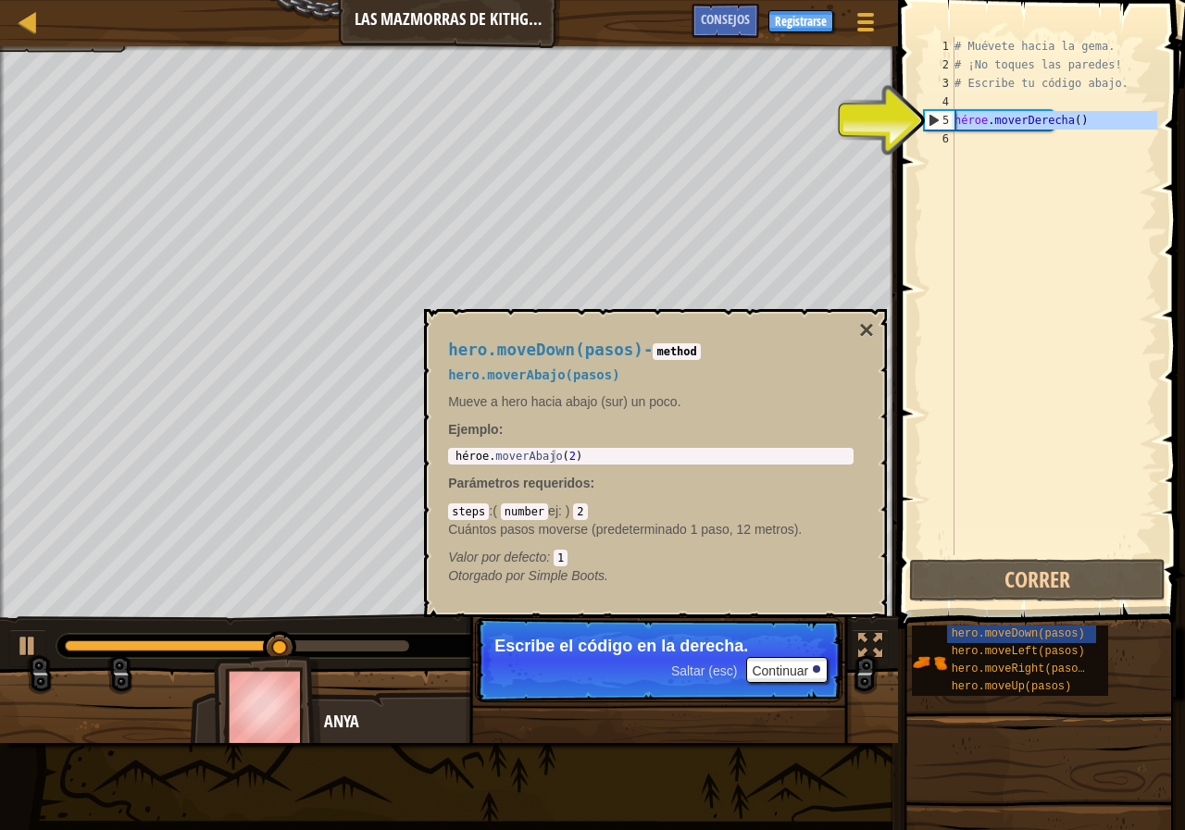
click at [934, 117] on div "5" at bounding box center [940, 120] width 30 height 19
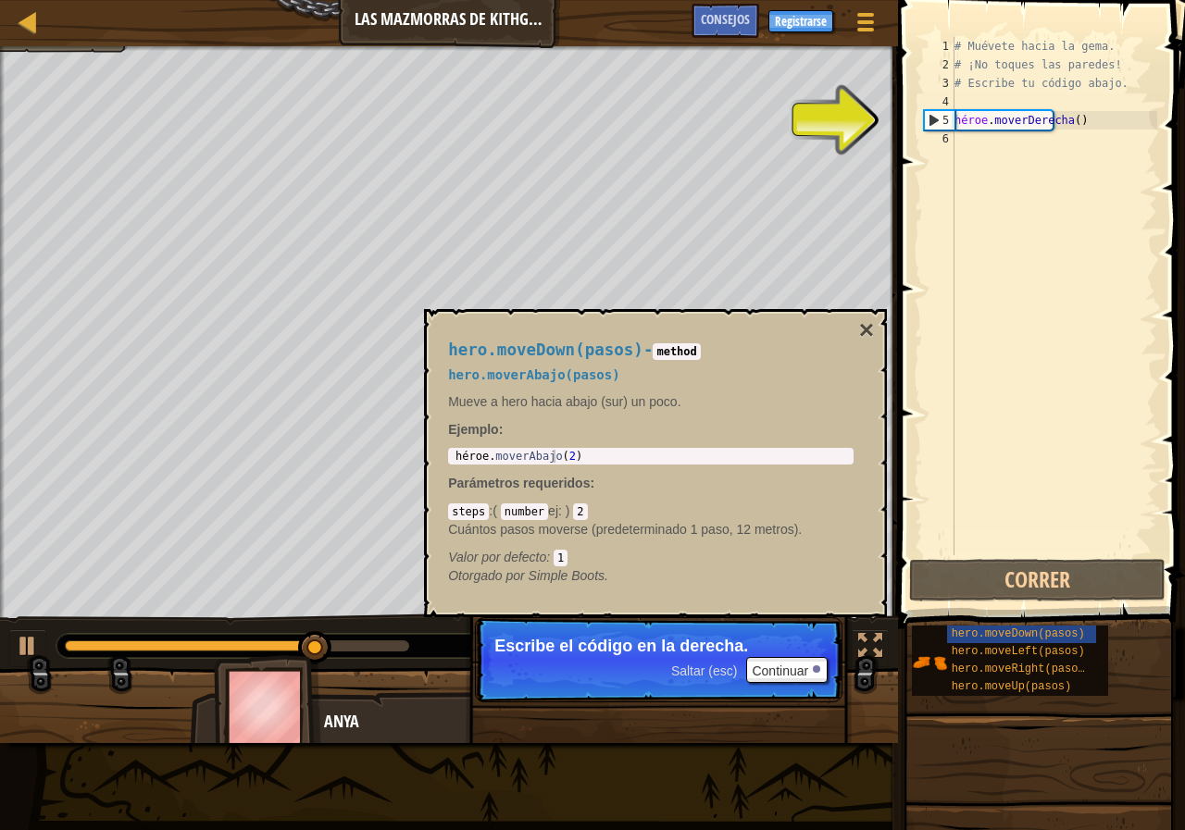
click at [933, 117] on div "5" at bounding box center [940, 120] width 30 height 19
click at [931, 119] on div "5" at bounding box center [940, 120] width 30 height 19
type textarea "hero.moveRight()"
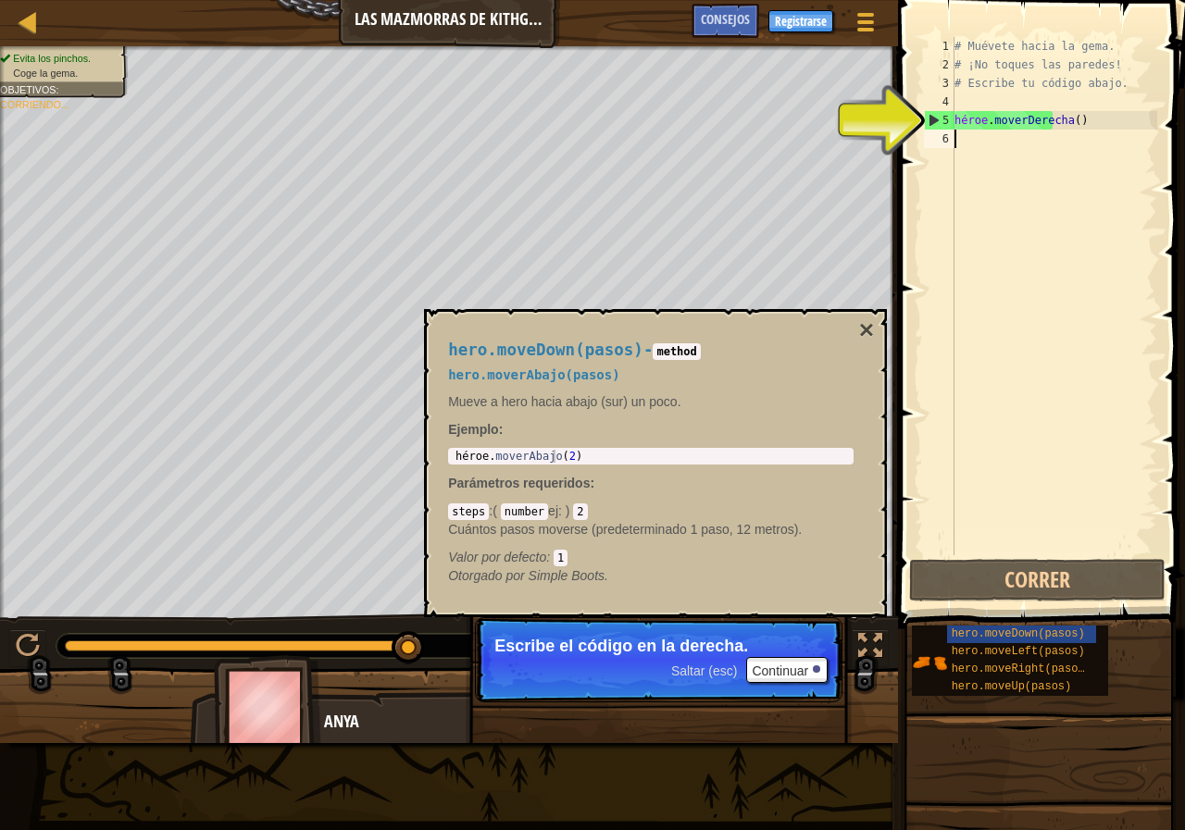
click at [957, 140] on div "# Muévete hacia la gema. # ¡No toques las paredes! # Escribe tu código abajo. h…" at bounding box center [1054, 314] width 206 height 555
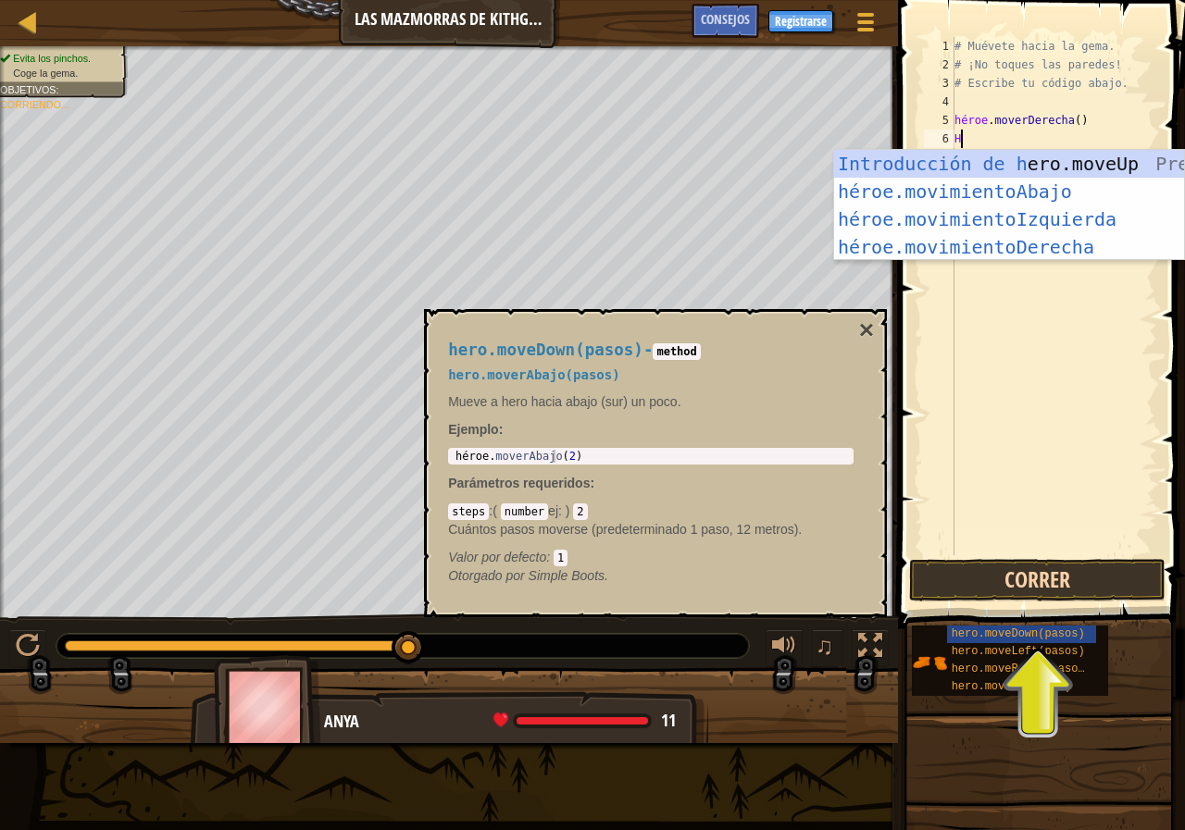
type textarea "H"
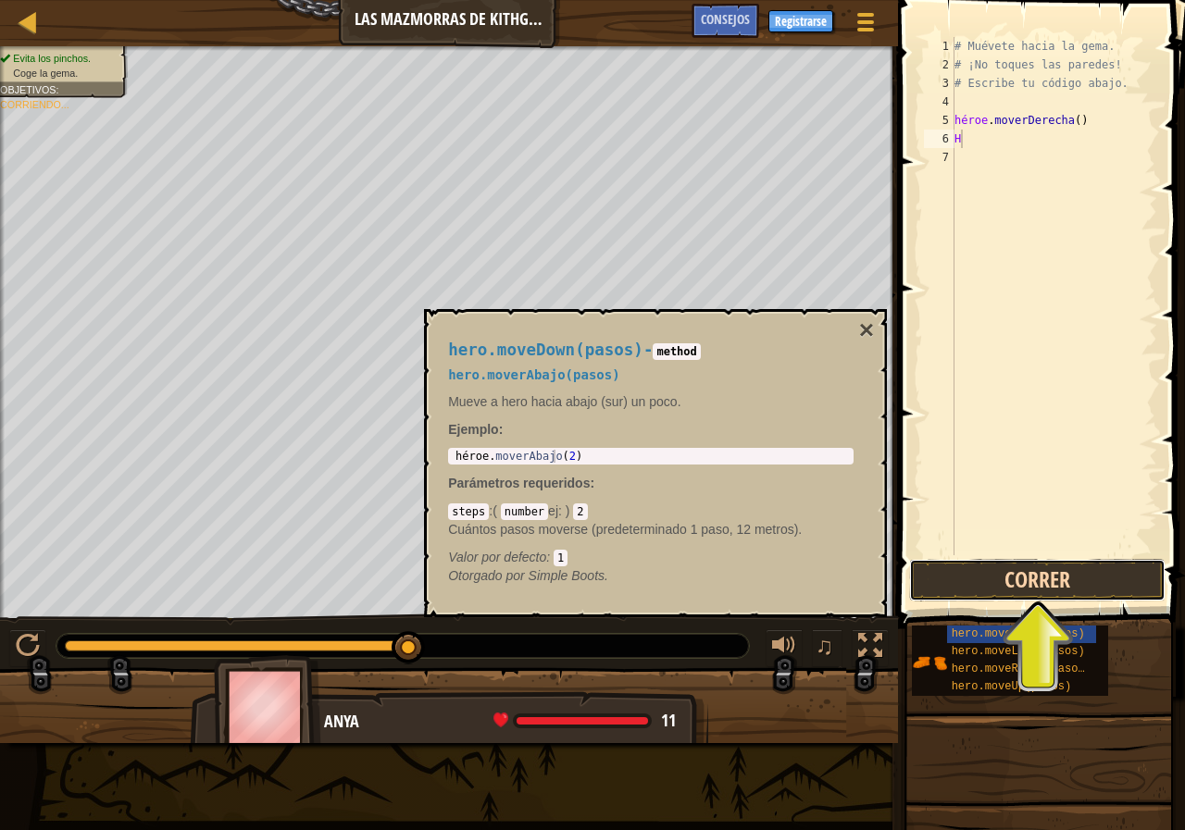
click at [1000, 583] on button "Correr" at bounding box center [1037, 580] width 256 height 43
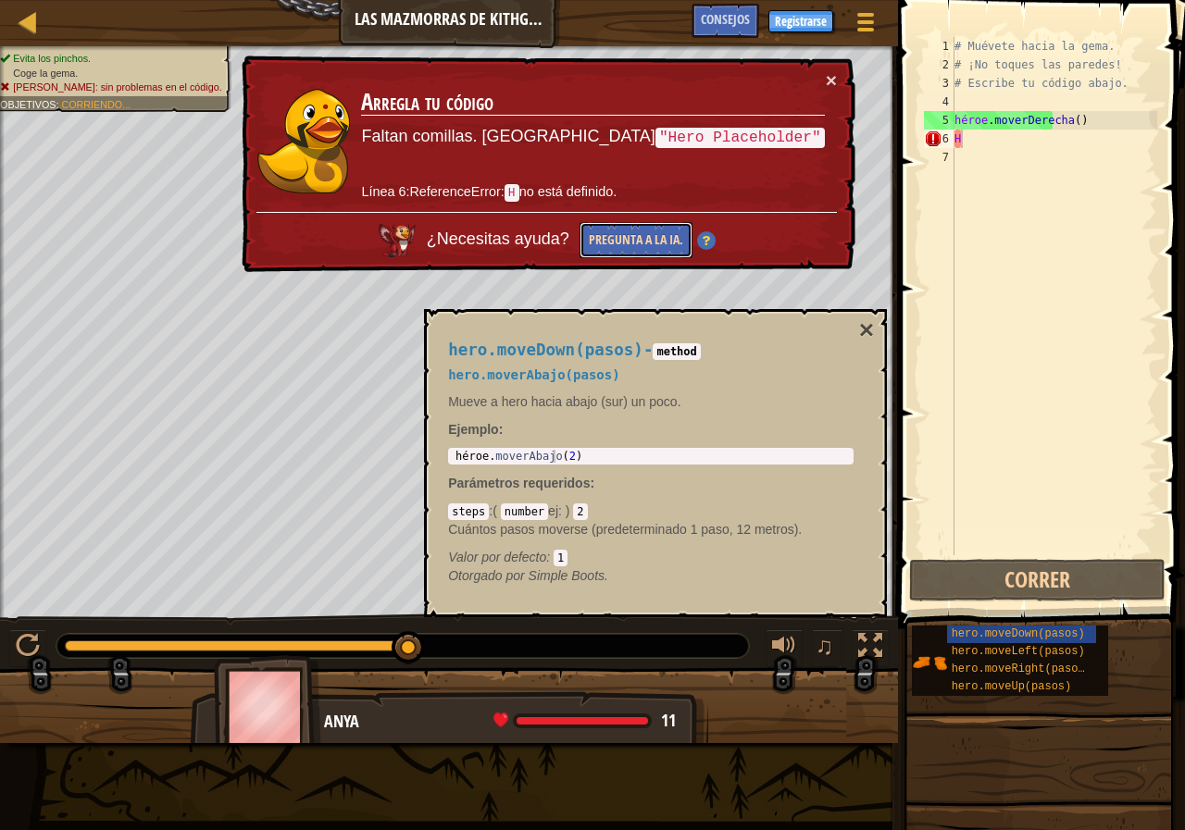
click at [681, 243] on font "Pregunta a la IA." at bounding box center [634, 240] width 94 height 19
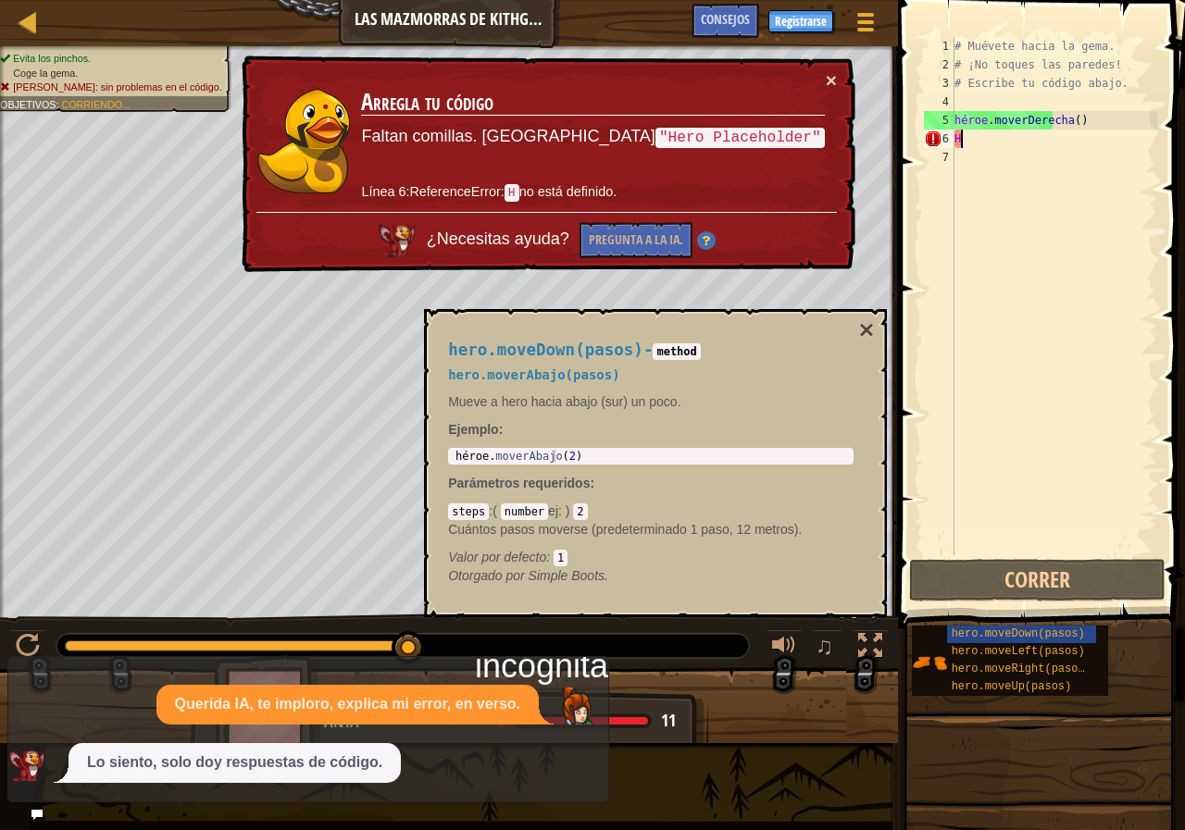
click at [971, 138] on div "# Muévete hacia la gema. # ¡No toques las paredes! # Escribe tu código abajo. h…" at bounding box center [1054, 314] width 206 height 555
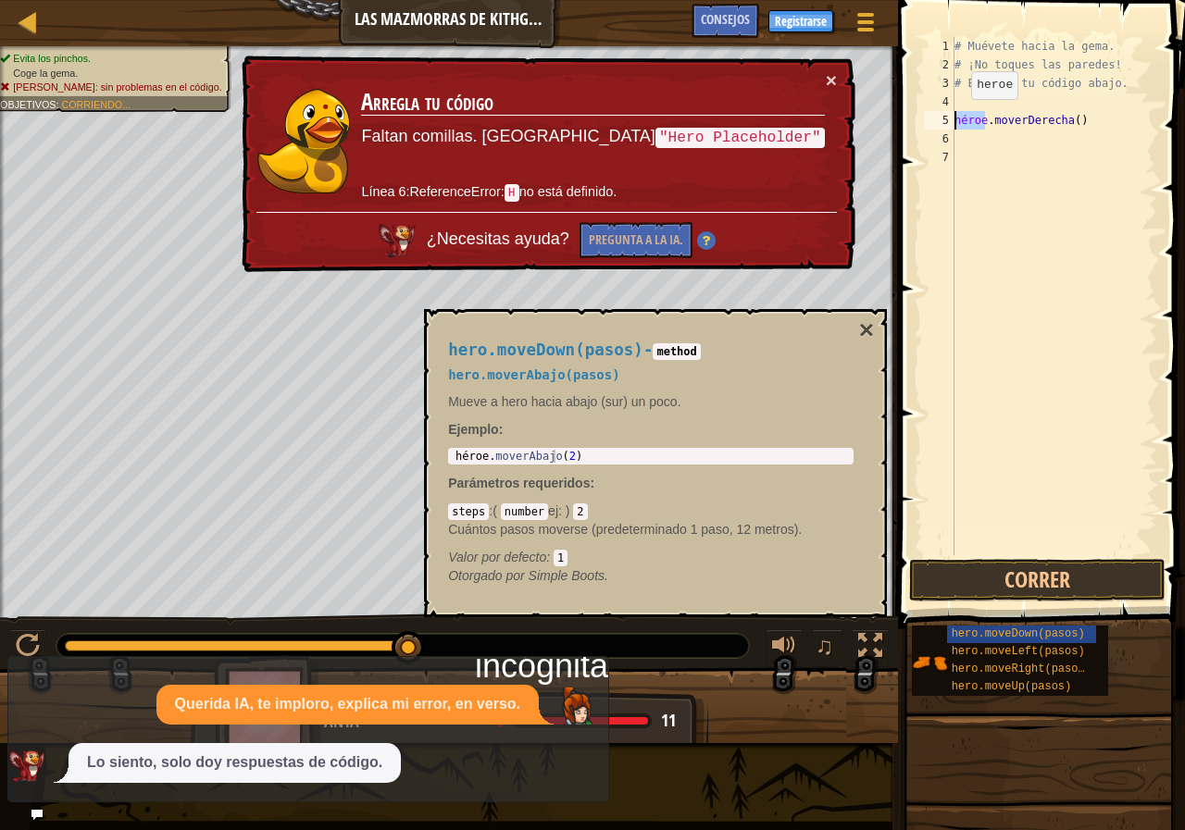
drag, startPoint x: 985, startPoint y: 120, endPoint x: 955, endPoint y: 118, distance: 29.8
click at [955, 118] on div "# Muévete hacia la gema. # ¡No toques las paredes! # Escribe tu código abajo. h…" at bounding box center [1054, 314] width 206 height 555
type textarea "hero.moveRight()"
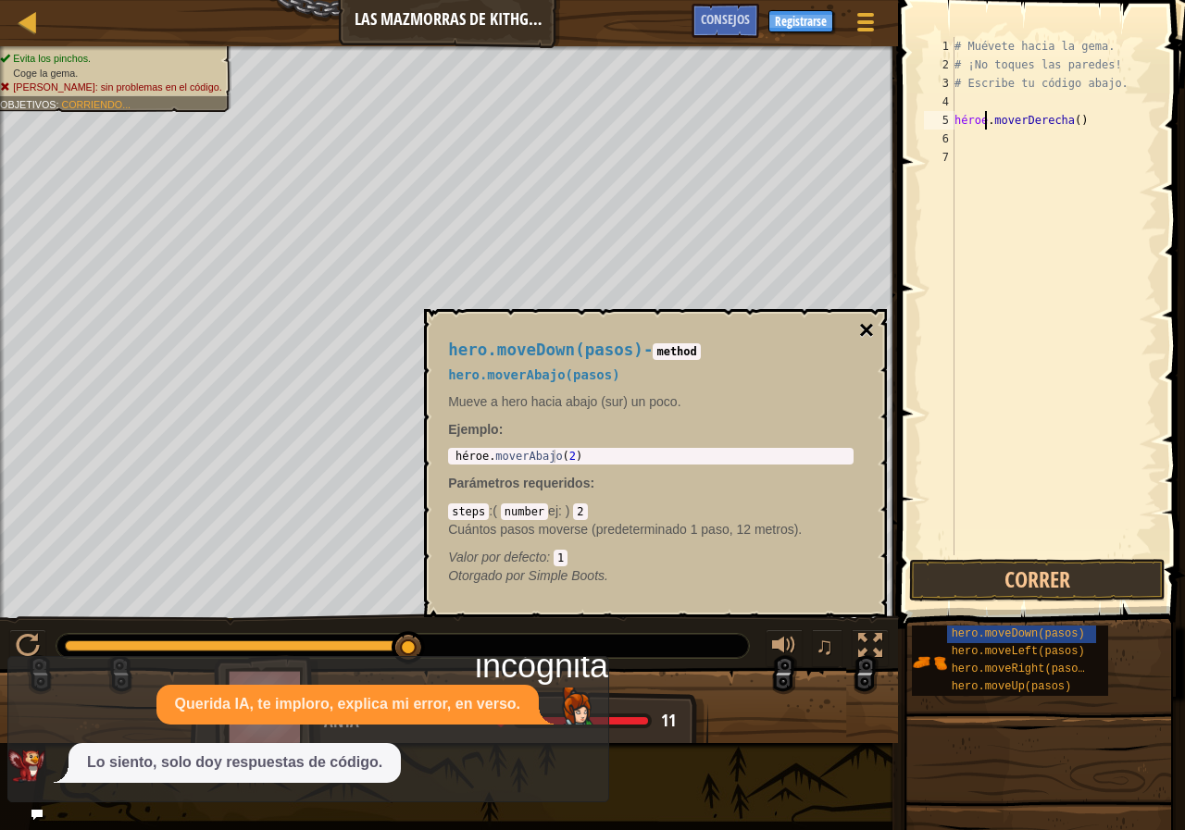
click at [861, 331] on font "×" at bounding box center [866, 330] width 15 height 29
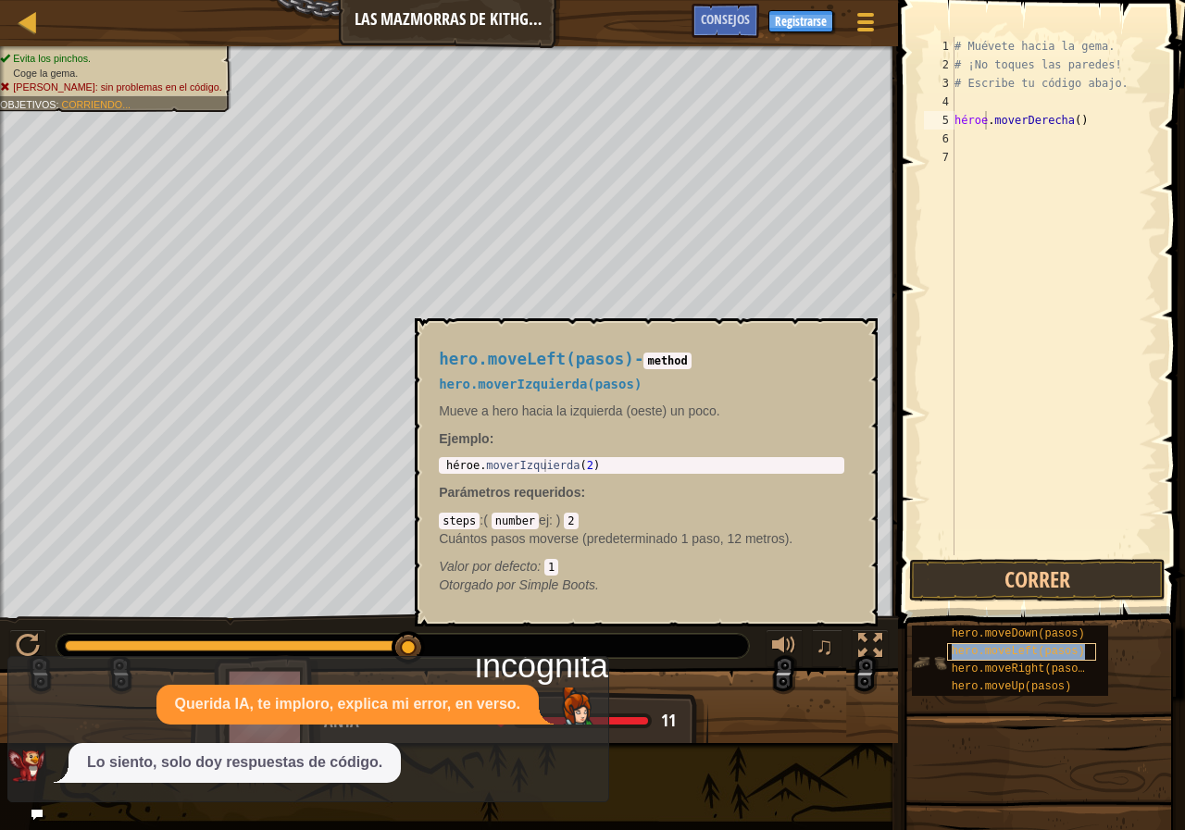
click at [1024, 658] on div "hero.moveLeft(pasos)" at bounding box center [1021, 652] width 149 height 18
click at [1024, 669] on font "hero.moveRight(pasos)" at bounding box center [1022, 669] width 140 height 13
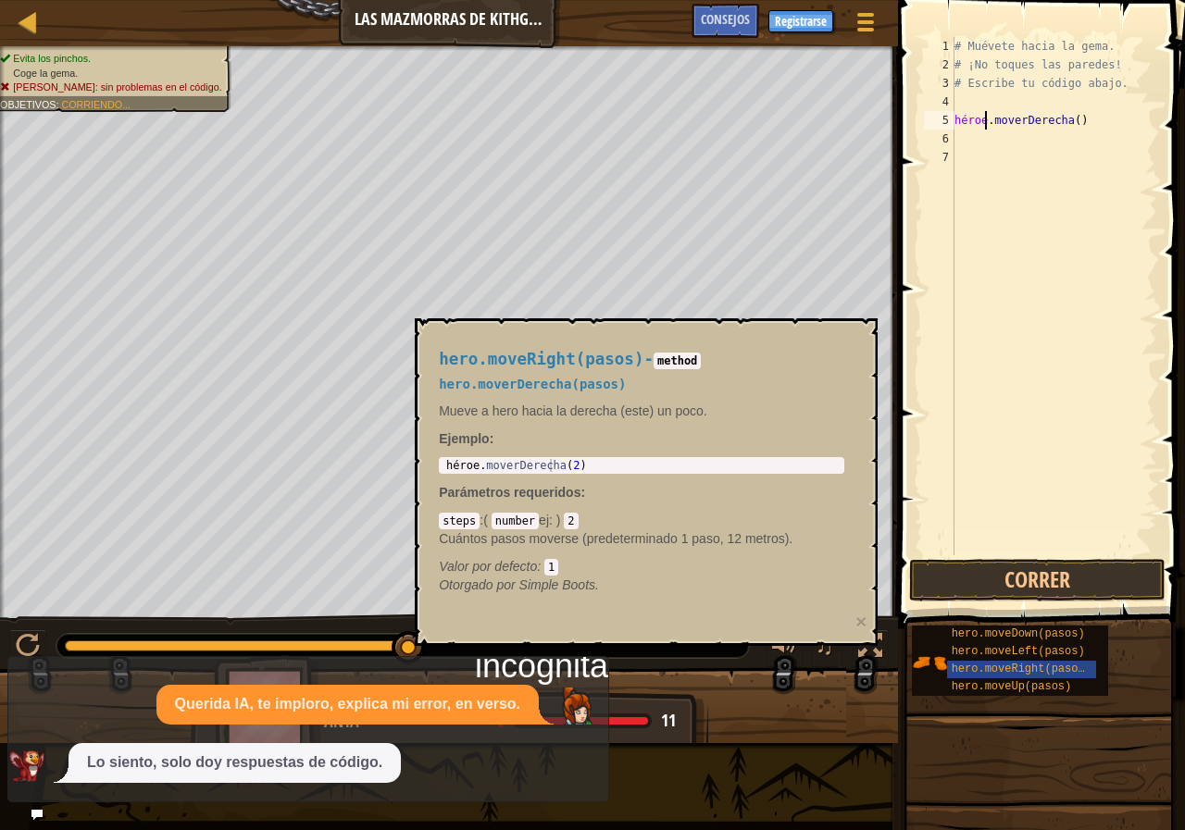
type textarea "hero.moveRight(2)"
drag, startPoint x: 603, startPoint y: 464, endPoint x: 487, endPoint y: 467, distance: 115.7
click at [487, 467] on div "héroe . moverDerecha ( 2 )" at bounding box center [641, 478] width 398 height 39
drag, startPoint x: 505, startPoint y: 464, endPoint x: 492, endPoint y: 466, distance: 12.2
click at [503, 464] on div "héroe . moverDerecha ( 2 )" at bounding box center [641, 465] width 398 height 13
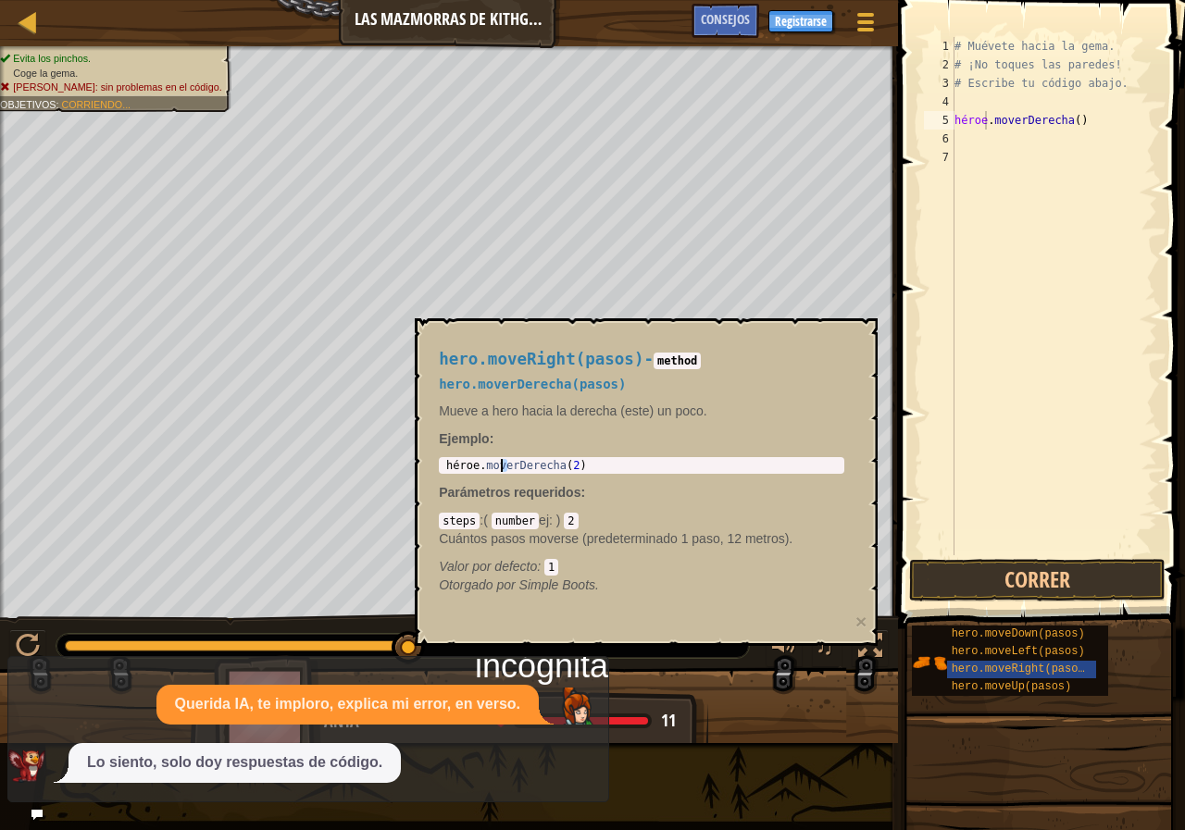
click at [489, 465] on div "héroe . moverDerecha ( 2 )" at bounding box center [641, 478] width 398 height 39
drag, startPoint x: 496, startPoint y: 463, endPoint x: 525, endPoint y: 466, distance: 28.8
click at [525, 466] on div "héroe . moverDerecha ( 2 )" at bounding box center [641, 478] width 398 height 39
paste textarea "[PERSON_NAME]"
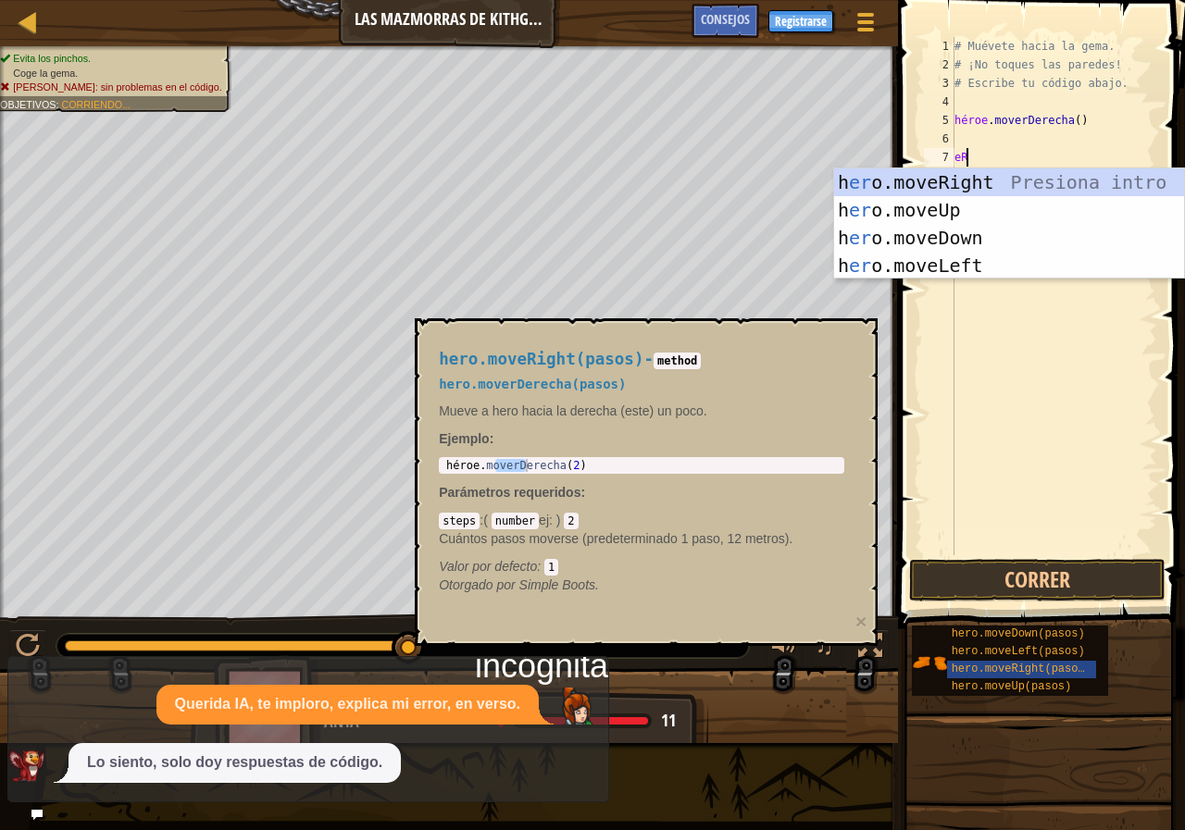
type textarea "e"
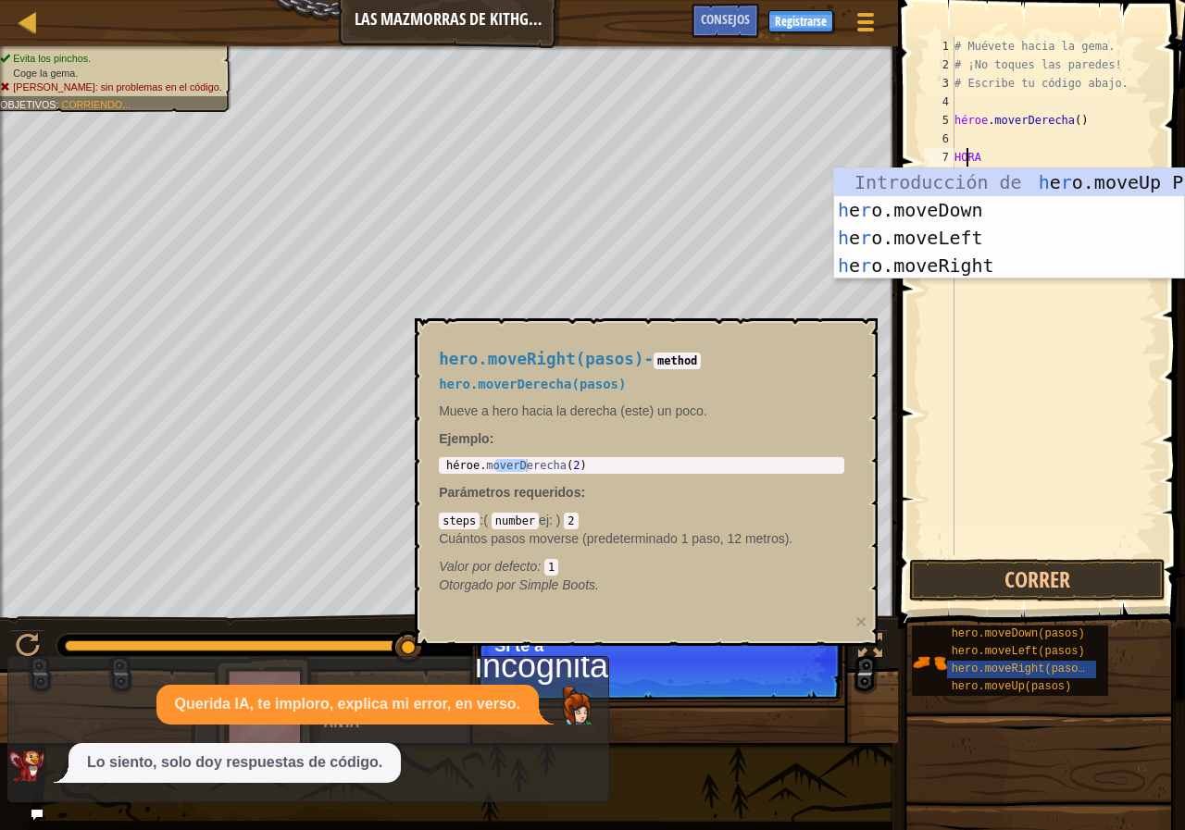
type textarea "H"
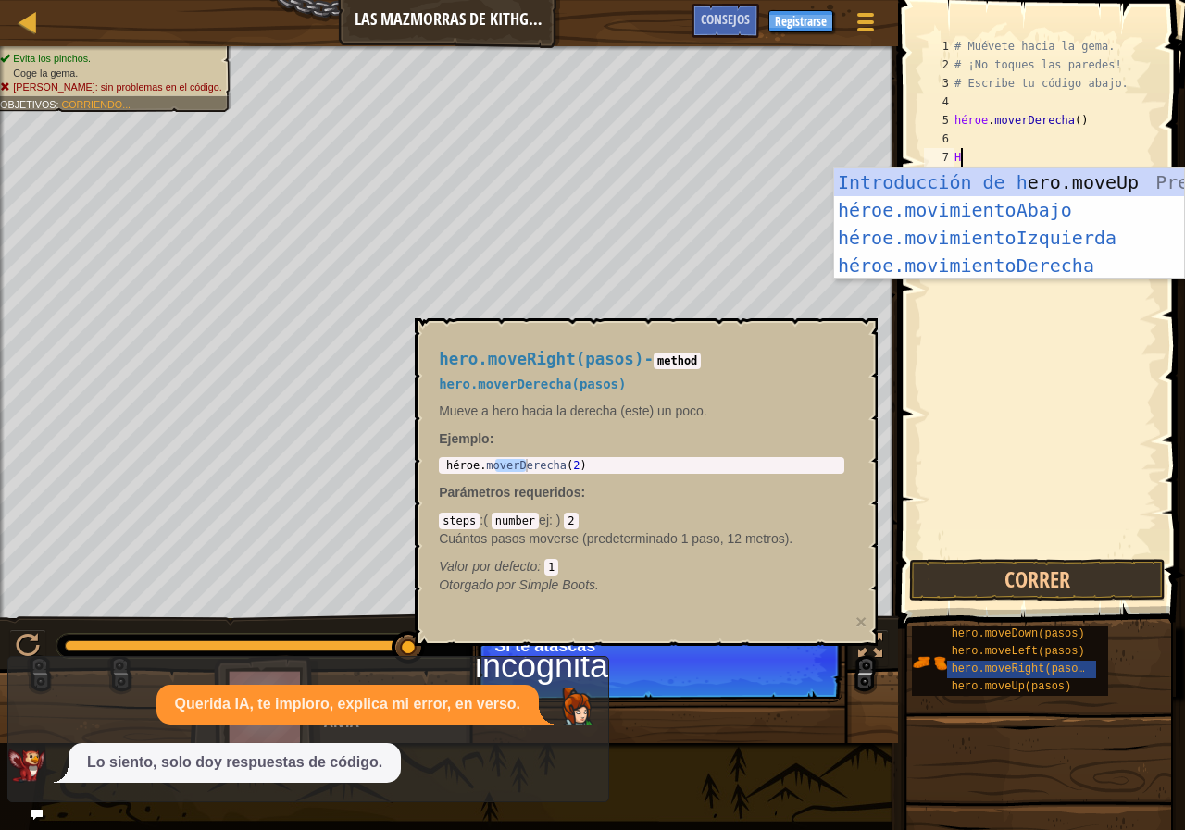
click at [983, 158] on div "# Muévete hacia la gema. # ¡No toques las paredes! # Escribe tu código abajo. h…" at bounding box center [1054, 314] width 206 height 555
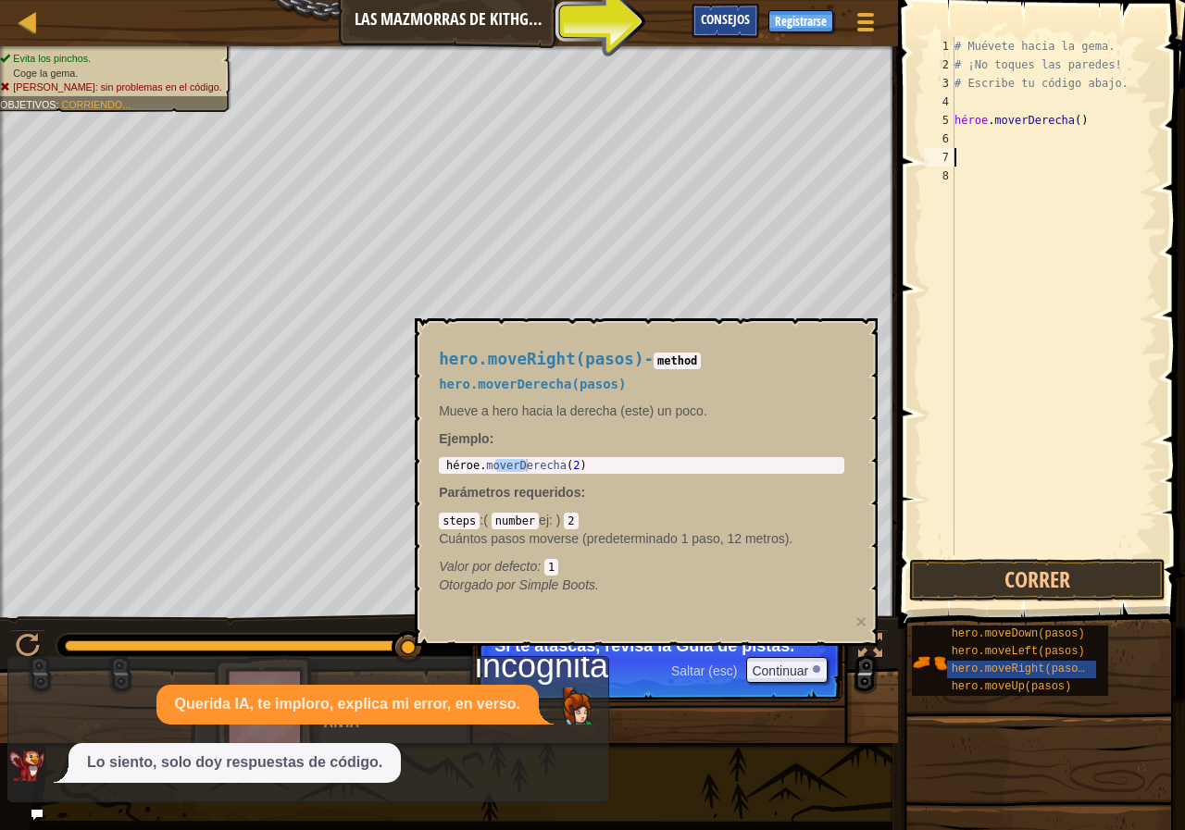
click at [726, 31] on div "Consejos" at bounding box center [725, 21] width 68 height 34
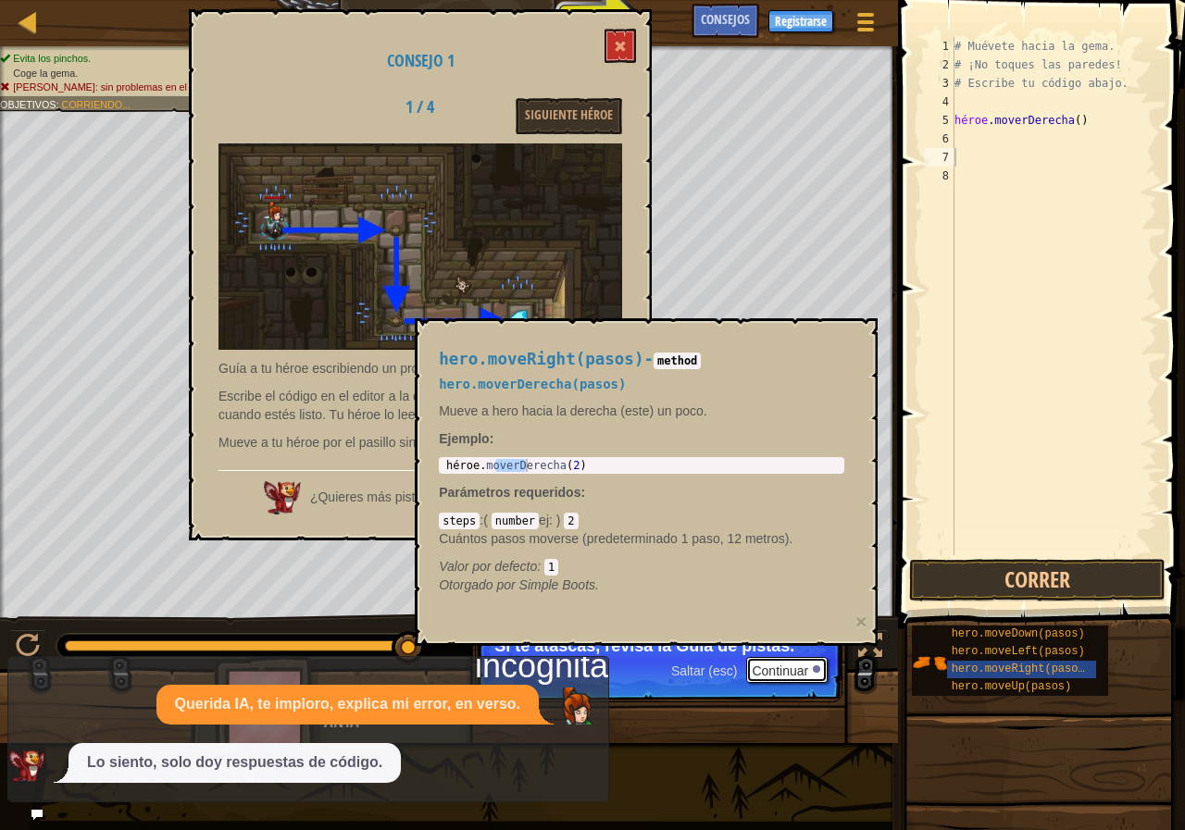
click at [801, 673] on font "Continuar" at bounding box center [780, 671] width 56 height 15
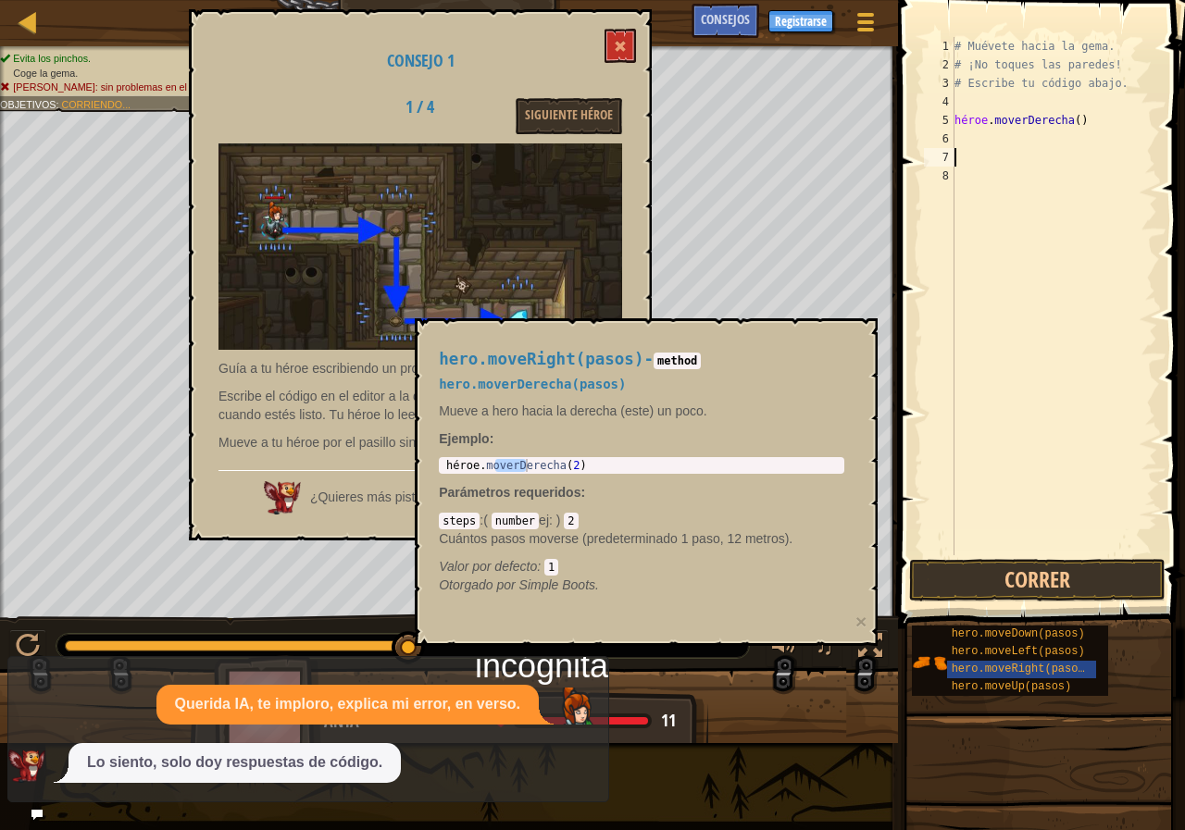
drag, startPoint x: 456, startPoint y: 726, endPoint x: 471, endPoint y: 726, distance: 14.8
click at [457, 726] on div "Querida IA, te imploro, explica mi error, en verso. Lo siento, solo doy respues…" at bounding box center [303, 734] width 591 height 98
click at [673, 365] on code "method" at bounding box center [677, 361] width 47 height 17
click at [964, 669] on font "hero.moveRight(pasos)" at bounding box center [1022, 669] width 140 height 13
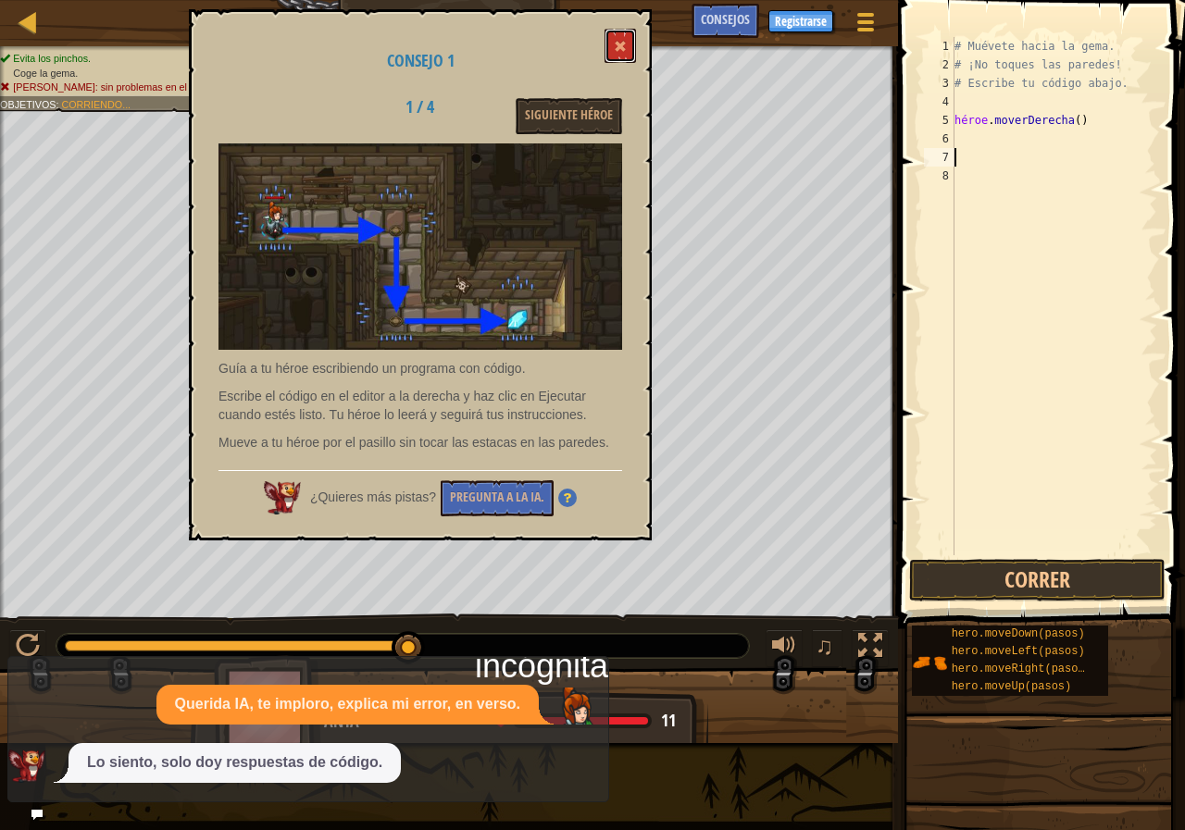
drag, startPoint x: 621, startPoint y: 39, endPoint x: 581, endPoint y: 6, distance: 51.3
click at [619, 34] on button at bounding box center [619, 46] width 31 height 34
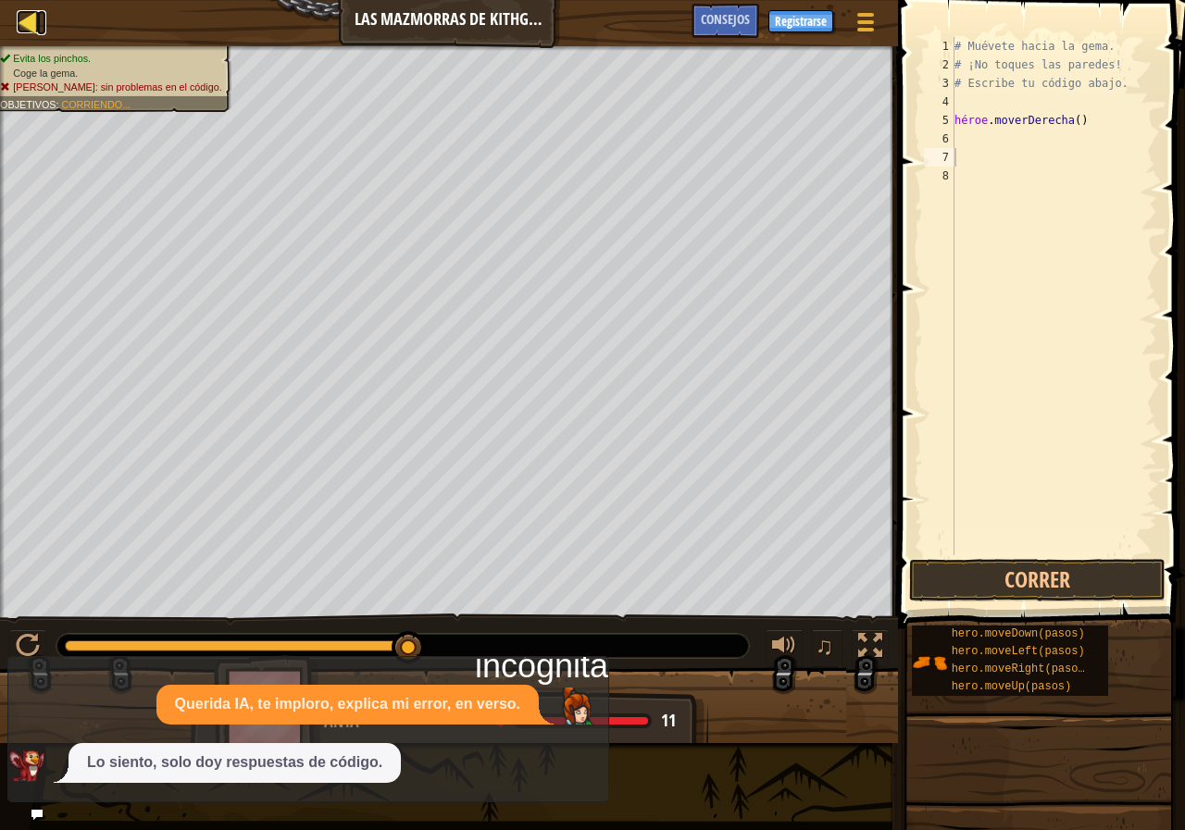
click at [19, 32] on div at bounding box center [28, 21] width 23 height 23
select select "es-ES"
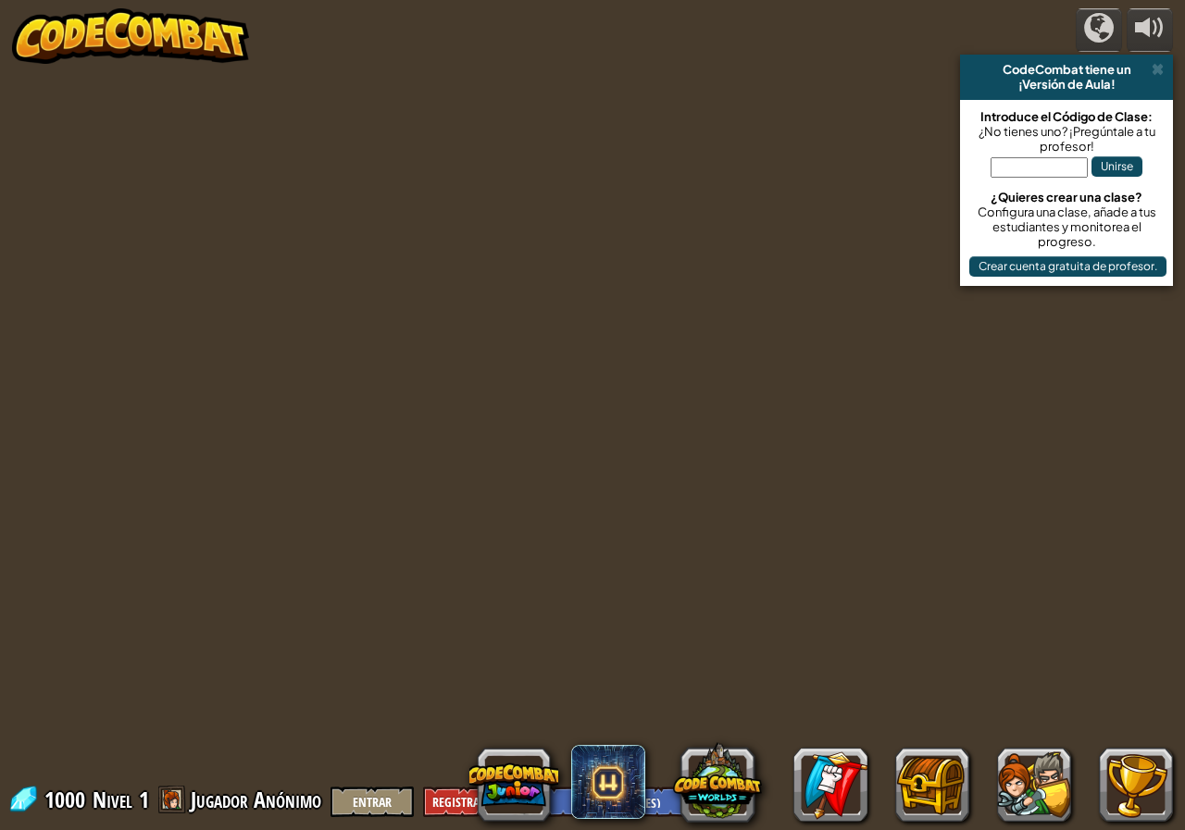
select select "es-ES"
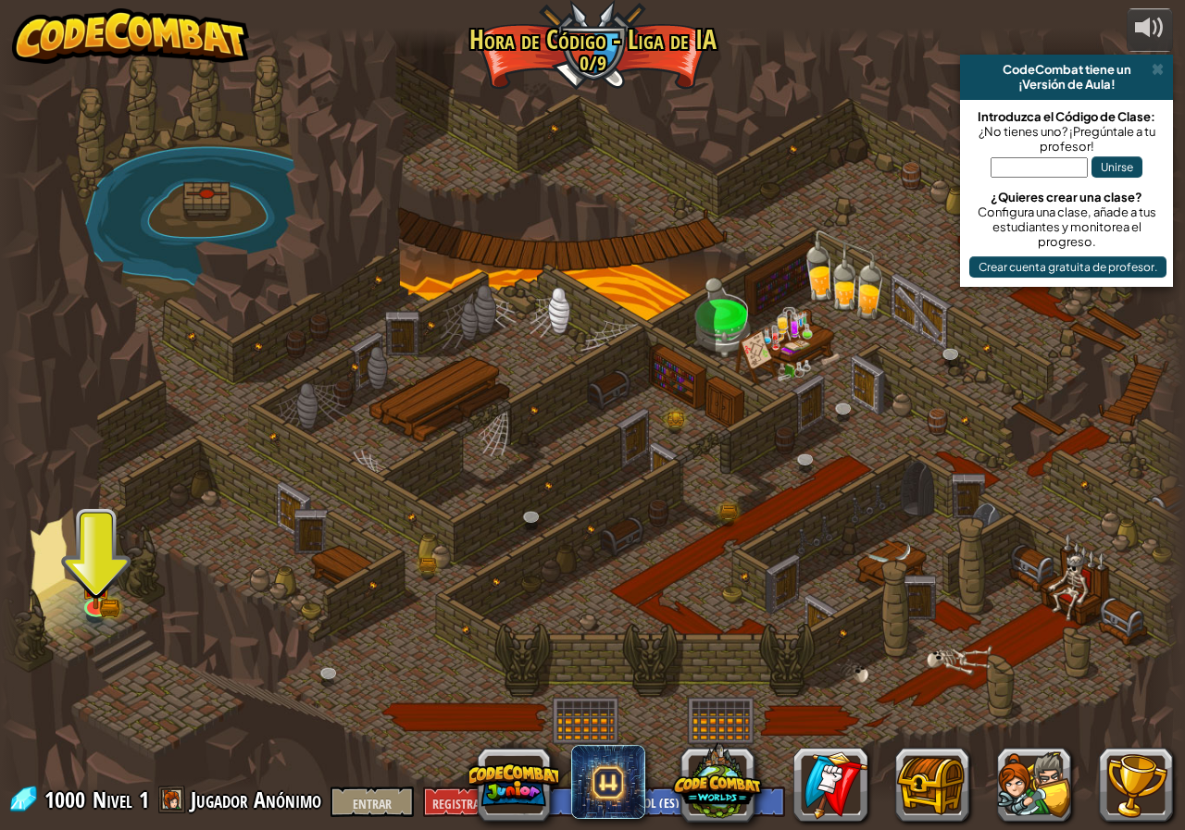
click at [341, 644] on div at bounding box center [592, 415] width 1185 height 775
click at [324, 559] on div at bounding box center [592, 415] width 1185 height 775
